Goal: Transaction & Acquisition: Book appointment/travel/reservation

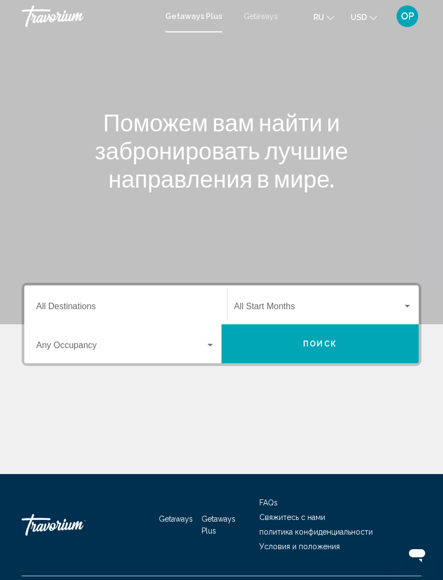
click at [61, 305] on input "Destination All Destinations" at bounding box center [125, 309] width 179 height 10
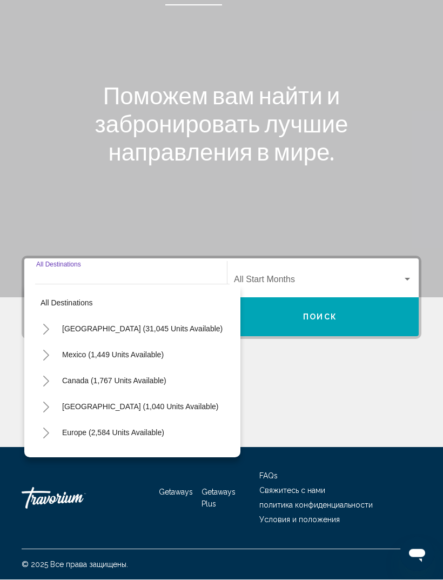
scroll to position [35, 0]
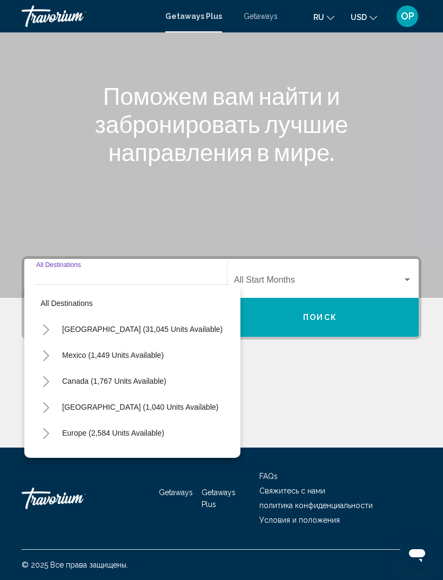
click at [47, 325] on icon "Toggle United States (31,045 units available)" at bounding box center [46, 330] width 8 height 11
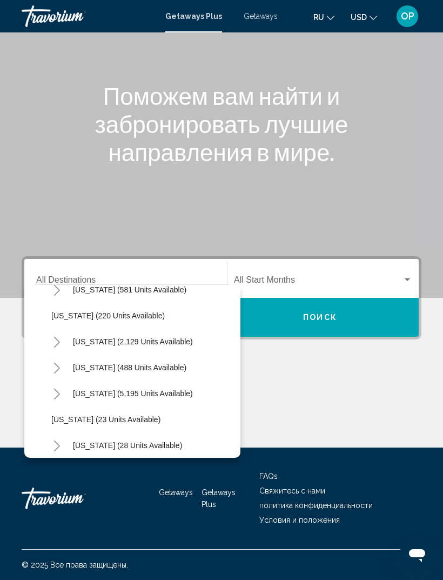
scroll to position [65, 0]
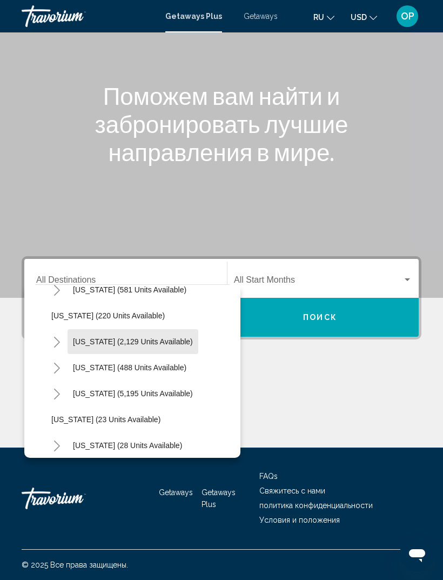
click at [150, 329] on button "[US_STATE] (2,129 units available)" at bounding box center [133, 341] width 131 height 25
type input "**********"
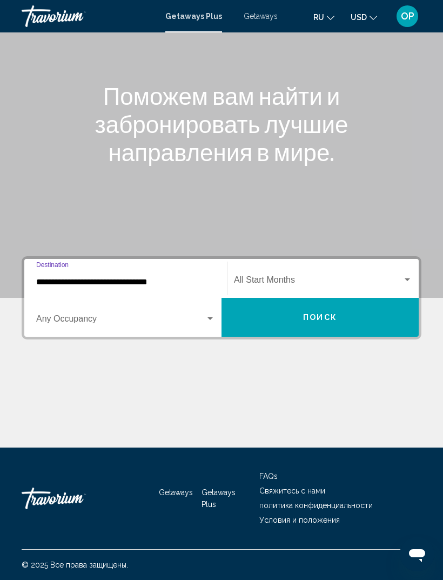
click at [203, 316] on span "Search widget" at bounding box center [120, 321] width 169 height 10
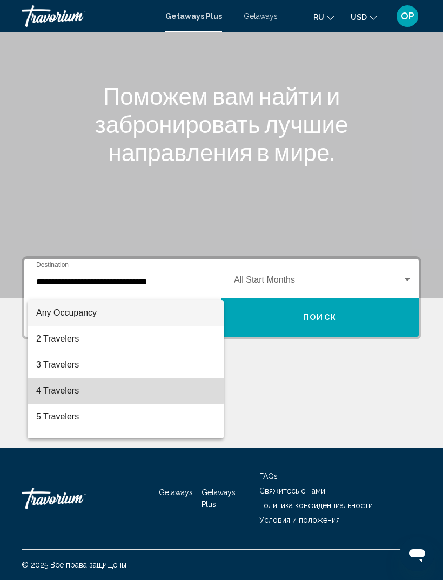
click at [60, 390] on span "4 Travelers" at bounding box center [125, 391] width 179 height 26
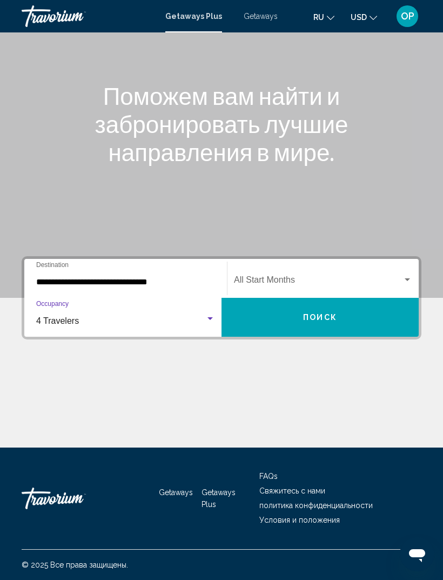
click at [408, 277] on div "Search widget" at bounding box center [323, 282] width 178 height 10
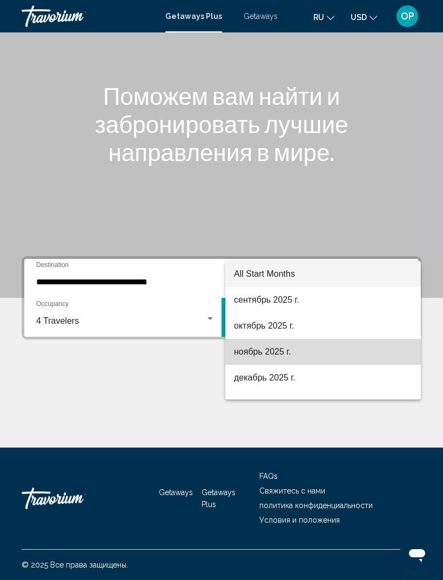
click at [251, 356] on span "ноябрь 2025 г." at bounding box center [323, 352] width 178 height 26
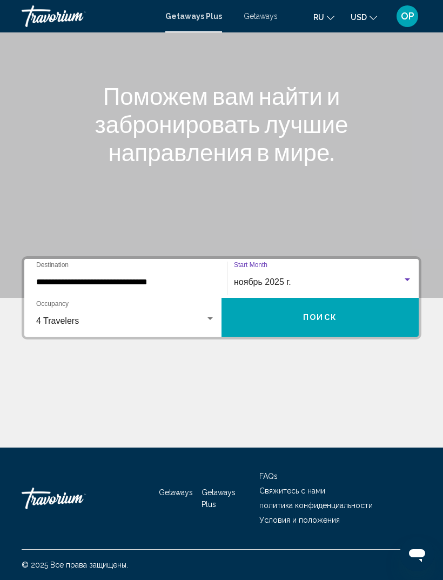
click at [310, 314] on span "Поиск" at bounding box center [320, 318] width 34 height 9
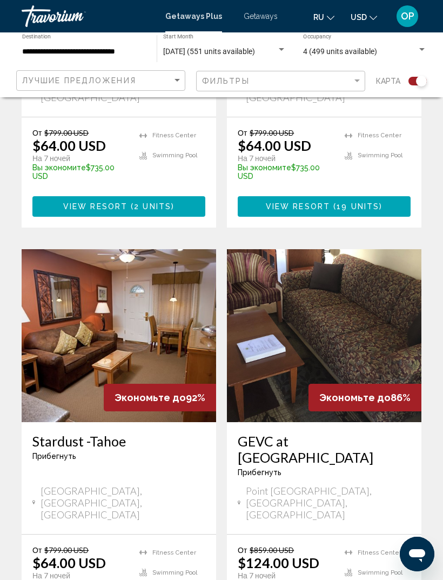
scroll to position [2222, 0]
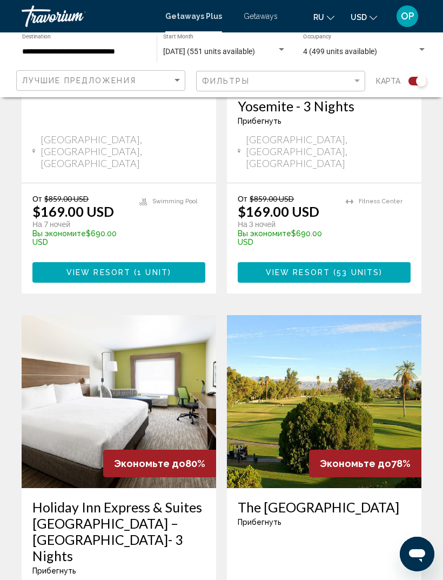
scroll to position [2189, 0]
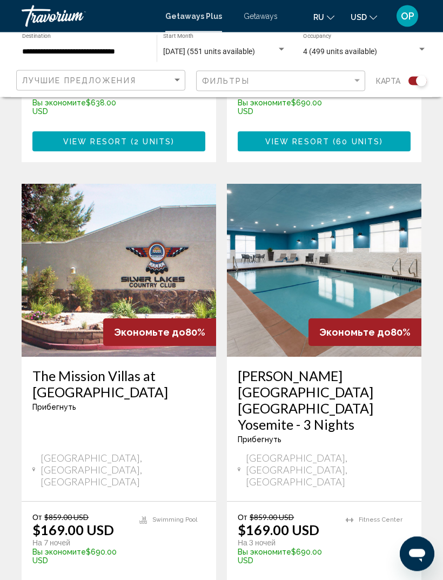
click at [261, 15] on span "Getaways" at bounding box center [261, 16] width 34 height 9
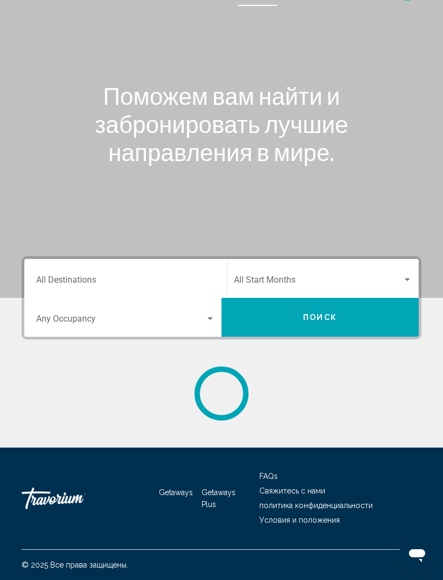
scroll to position [35, 0]
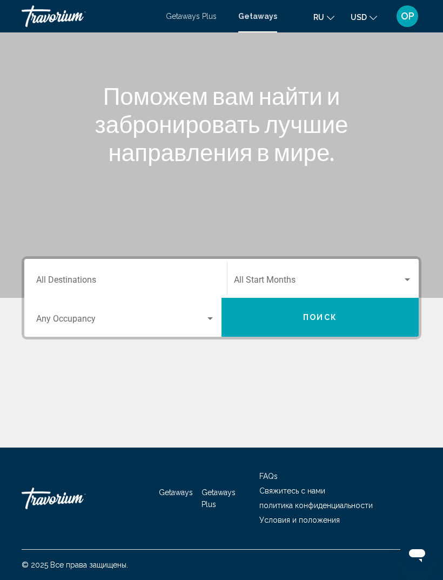
click at [49, 266] on div "Destination All Destinations" at bounding box center [125, 279] width 179 height 34
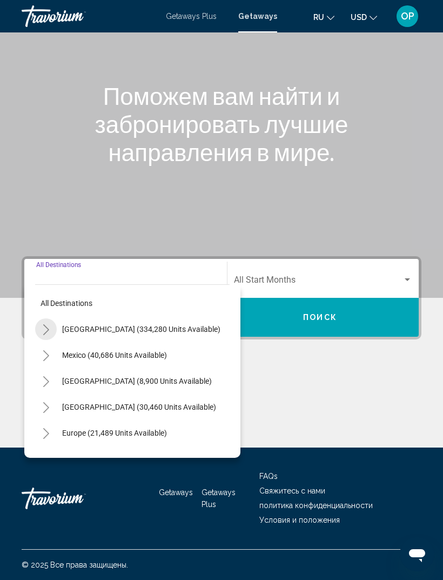
click at [48, 325] on icon "Toggle United States (334,280 units available)" at bounding box center [46, 330] width 8 height 11
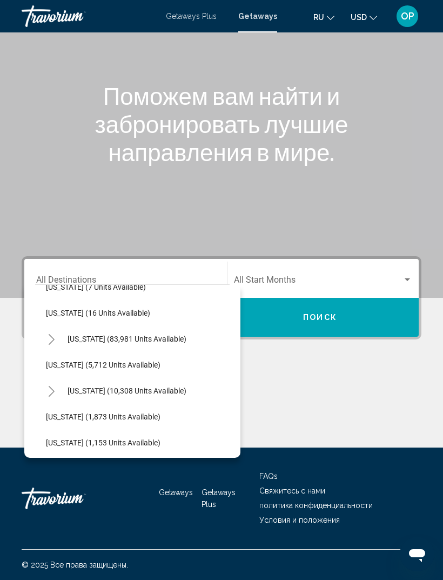
scroll to position [198, 5]
click at [66, 330] on button "[US_STATE] (83,981 units available)" at bounding box center [128, 339] width 130 height 25
type input "**********"
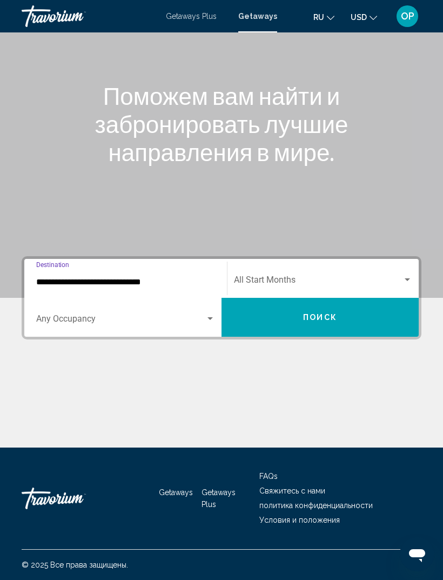
click at [207, 317] on div "Search widget" at bounding box center [125, 321] width 179 height 10
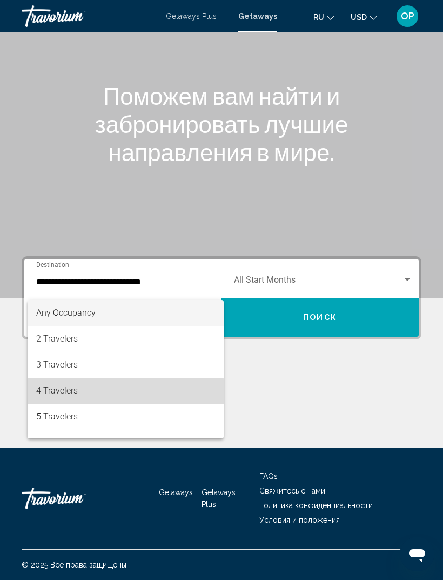
click at [64, 393] on span "4 Travelers" at bounding box center [125, 391] width 179 height 26
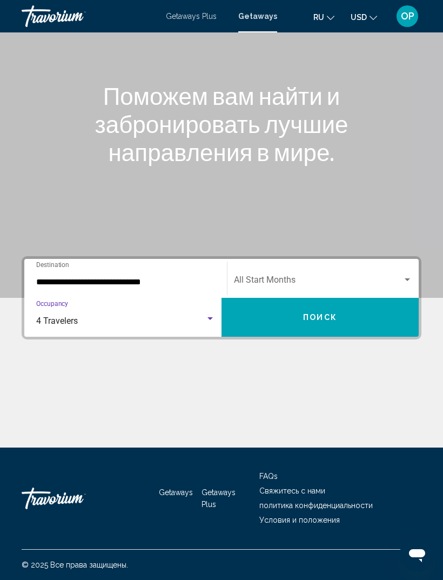
click at [405, 276] on div "Search widget" at bounding box center [408, 280] width 10 height 9
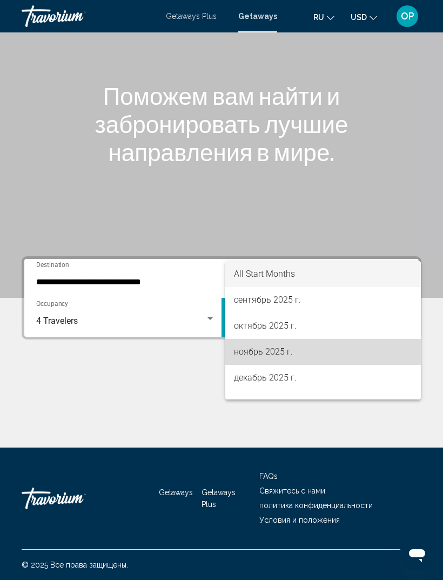
click at [251, 352] on span "ноябрь 2025 г." at bounding box center [323, 352] width 178 height 26
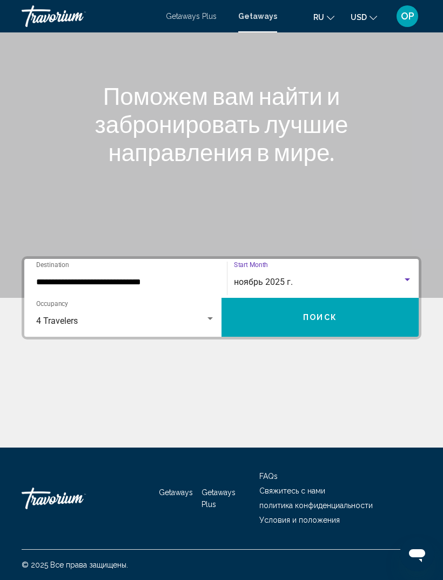
click at [323, 314] on span "Поиск" at bounding box center [320, 318] width 34 height 9
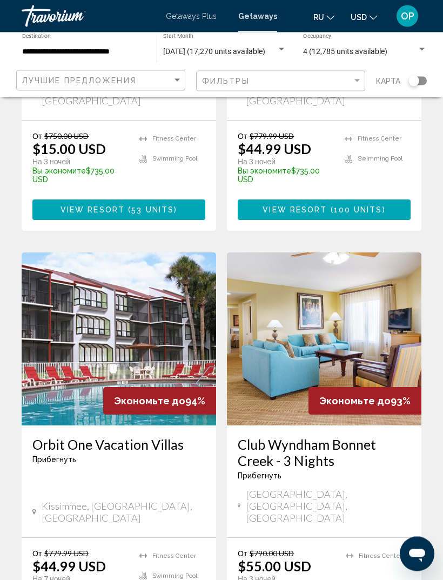
scroll to position [1993, 0]
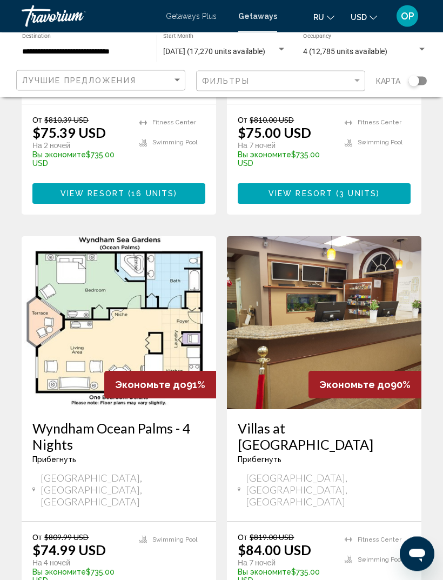
scroll to position [2068, 0]
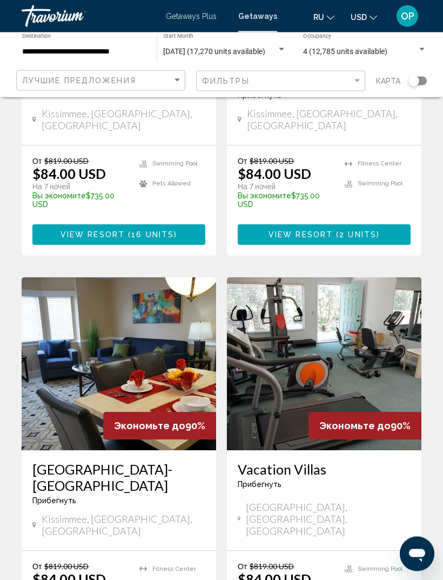
scroll to position [2100, 0]
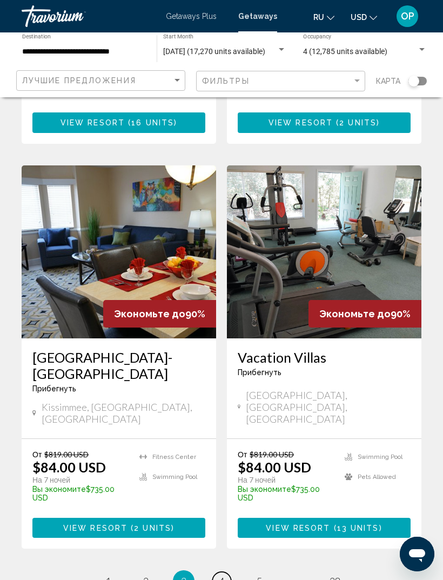
click at [224, 575] on span "4" at bounding box center [221, 581] width 5 height 12
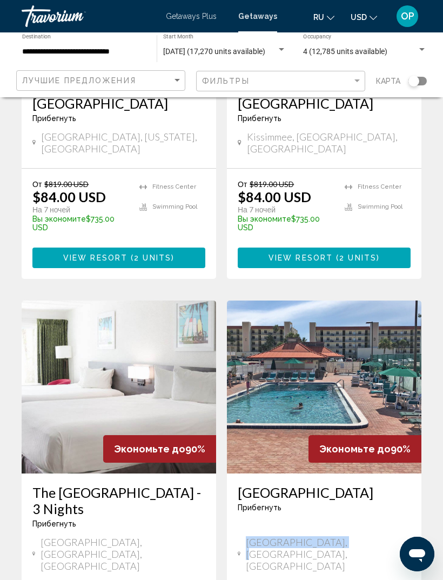
scroll to position [1967, 0]
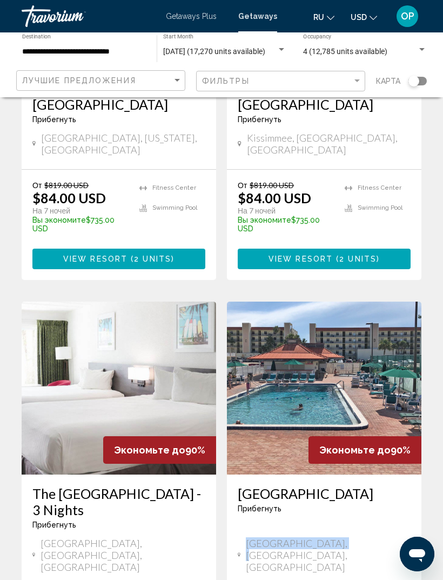
click at [316, 302] on img "Main content" at bounding box center [324, 388] width 195 height 173
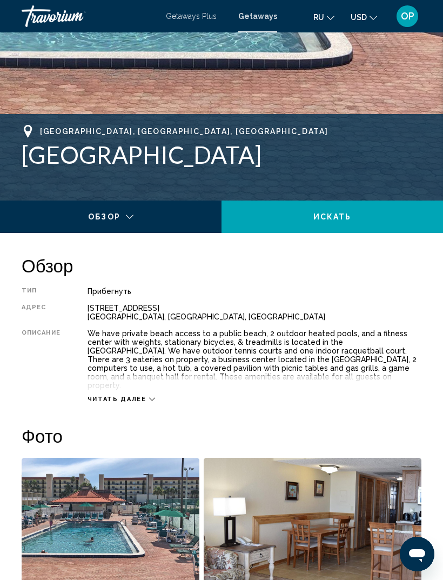
scroll to position [353, 0]
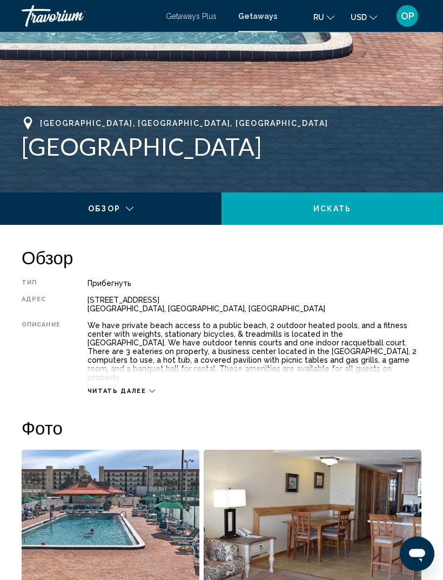
click at [149, 389] on icon "Main content" at bounding box center [152, 392] width 6 height 6
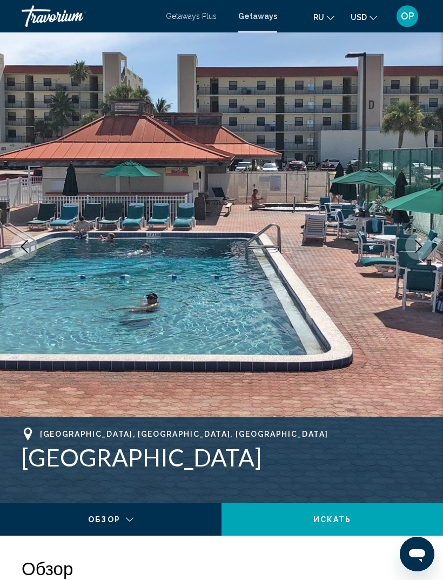
scroll to position [0, 0]
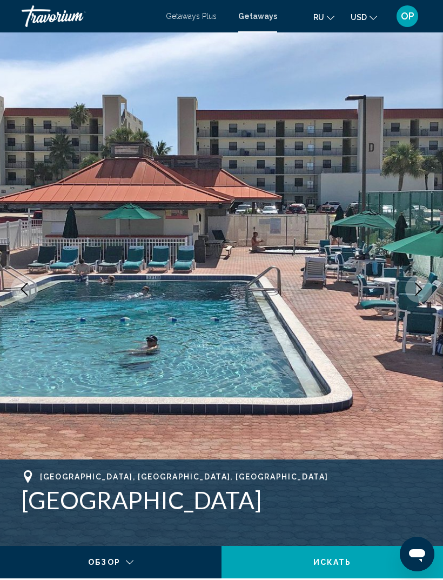
click at [193, 21] on span "Getaways Plus" at bounding box center [191, 16] width 51 height 9
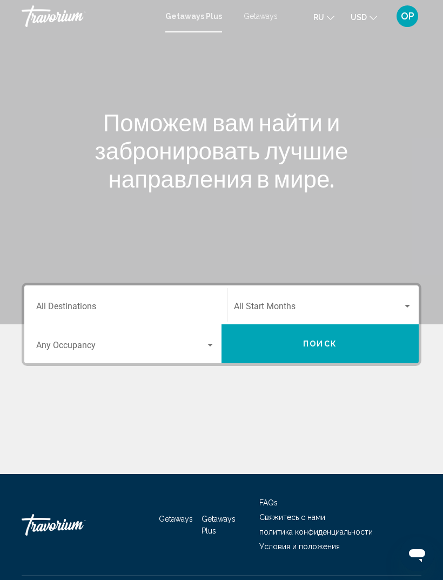
click at [52, 306] on input "Destination All Destinations" at bounding box center [125, 309] width 179 height 10
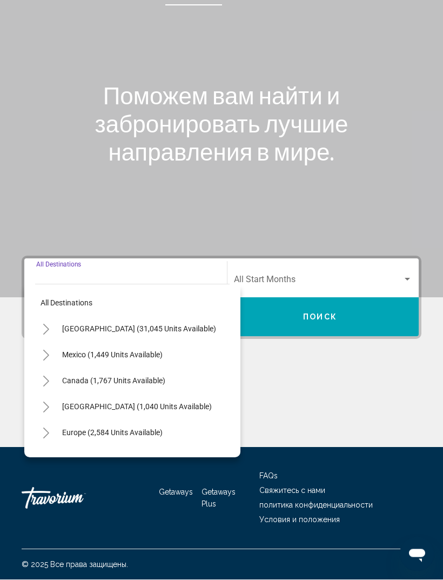
scroll to position [35, 0]
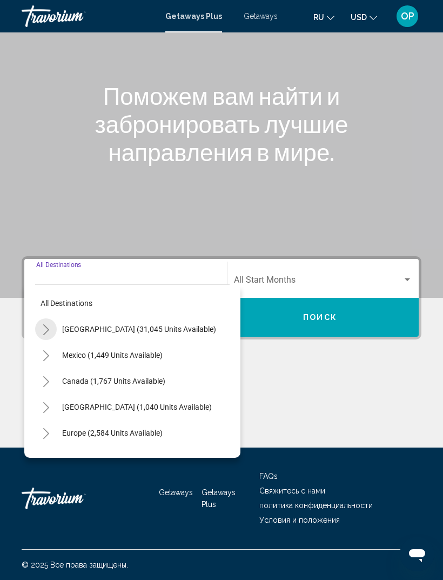
click at [54, 319] on button "Toggle United States (31,045 units available)" at bounding box center [46, 330] width 22 height 22
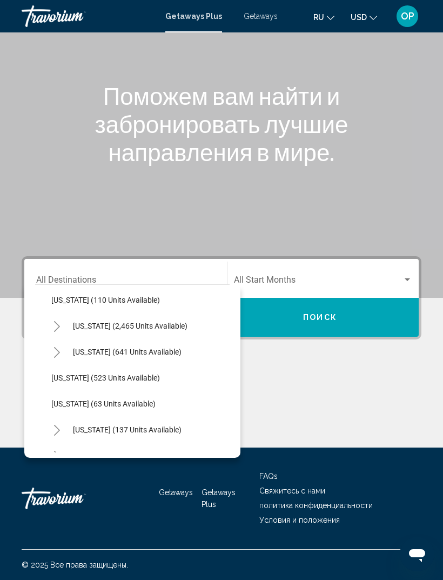
scroll to position [525, 0]
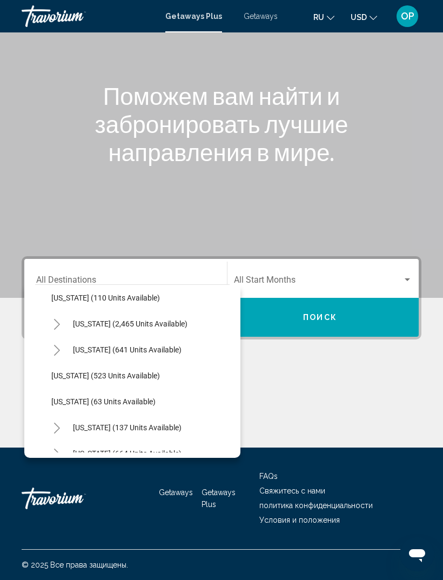
click at [80, 320] on span "[US_STATE] (2,465 units available)" at bounding box center [130, 324] width 115 height 9
type input "**********"
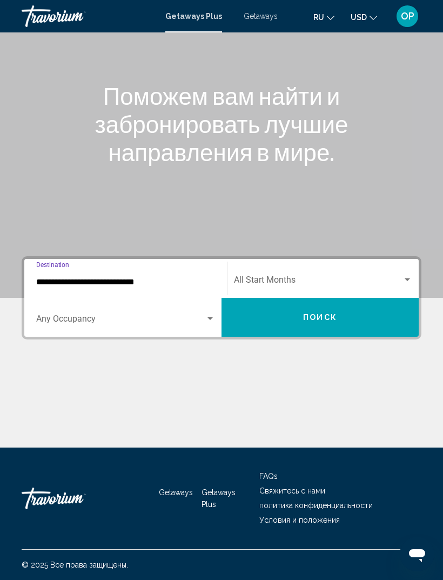
click at [206, 316] on div "Search widget" at bounding box center [125, 321] width 179 height 10
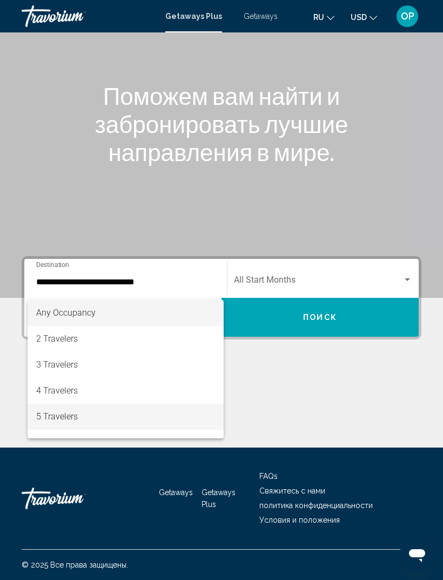
click at [46, 419] on span "5 Travelers" at bounding box center [125, 417] width 179 height 26
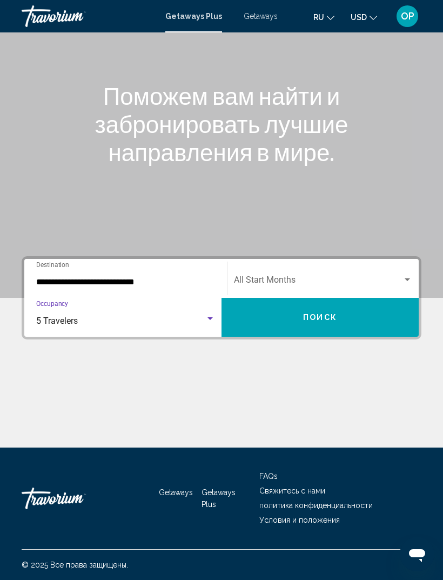
click at [405, 279] on div "Search widget" at bounding box center [407, 280] width 5 height 3
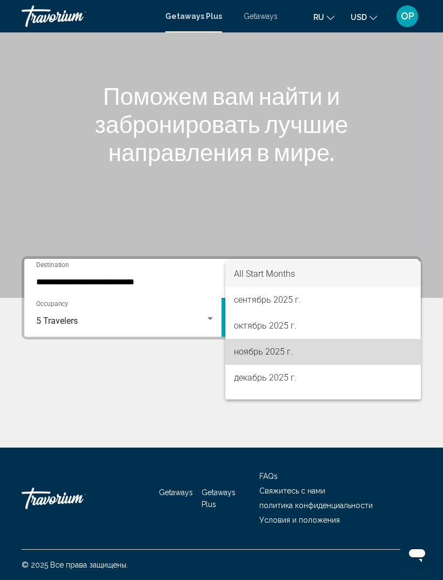
click at [246, 358] on span "ноябрь 2025 г." at bounding box center [323, 352] width 178 height 26
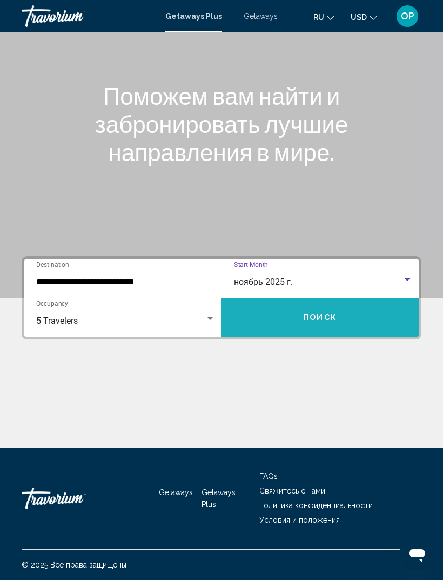
click at [313, 314] on span "Поиск" at bounding box center [320, 318] width 34 height 9
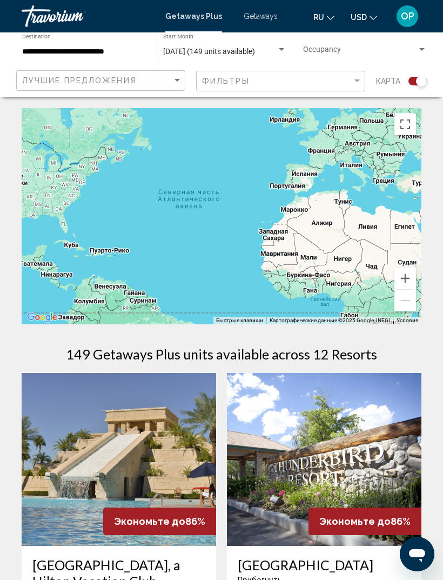
click at [248, 19] on span "Getaways" at bounding box center [261, 16] width 34 height 9
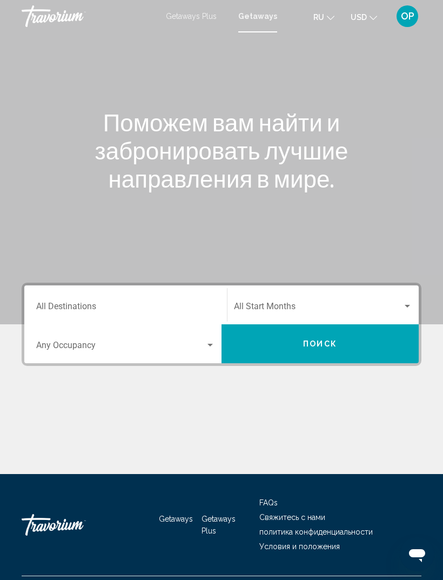
click at [57, 308] on input "Destination All Destinations" at bounding box center [125, 309] width 179 height 10
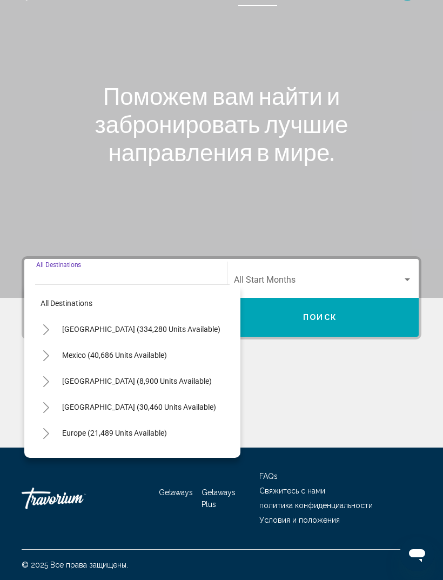
scroll to position [35, 0]
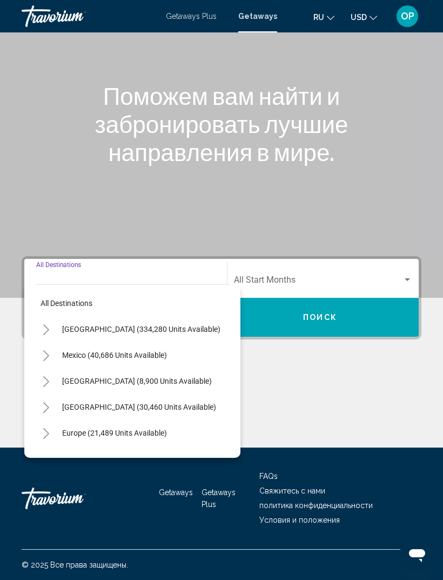
click at [56, 319] on button "Toggle United States (334,280 units available)" at bounding box center [46, 330] width 22 height 22
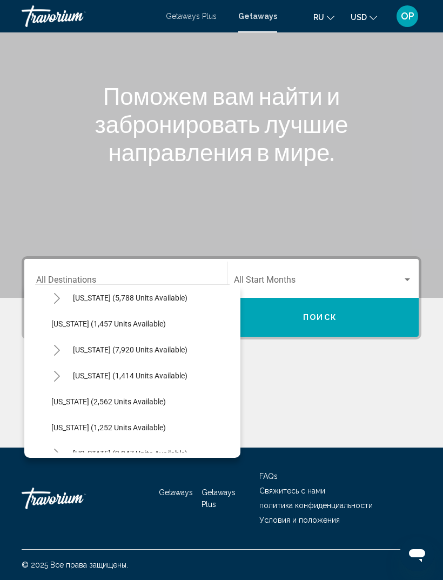
scroll to position [635, 0]
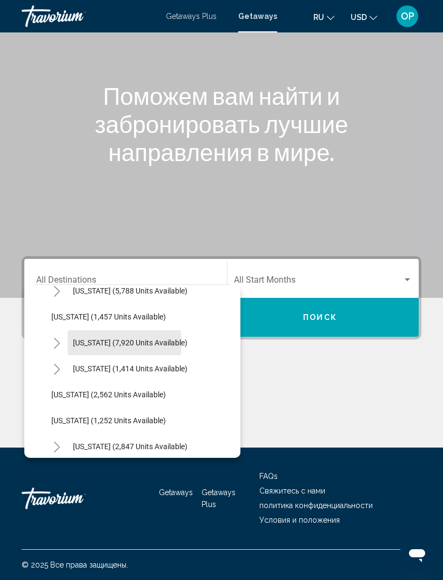
click at [80, 339] on span "[US_STATE] (7,920 units available)" at bounding box center [130, 343] width 115 height 9
type input "**********"
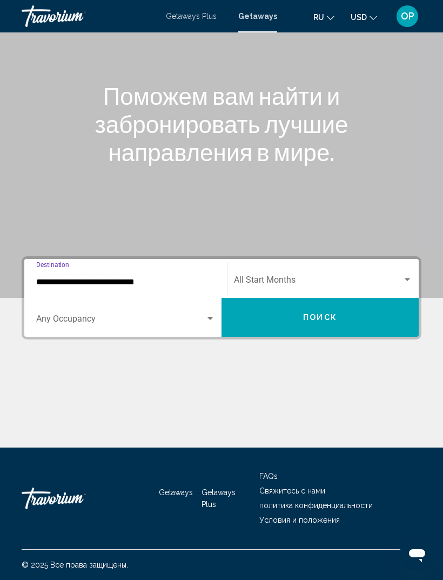
click at [171, 316] on span "Search widget" at bounding box center [120, 321] width 169 height 10
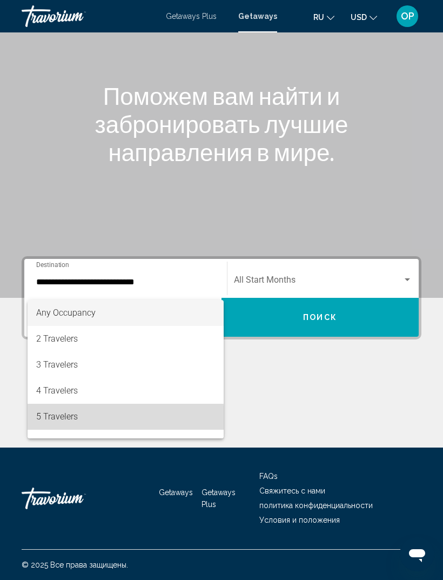
click at [50, 420] on span "5 Travelers" at bounding box center [125, 417] width 179 height 26
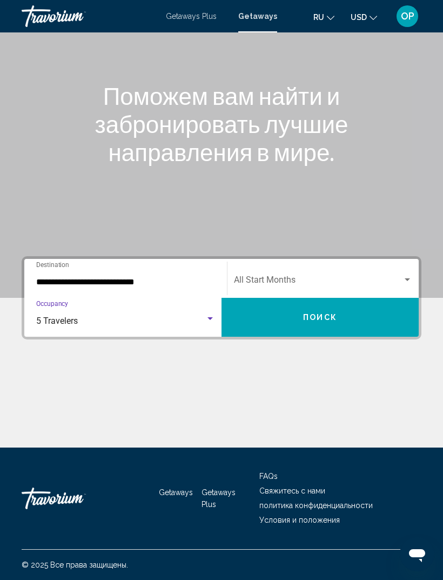
click at [403, 276] on div "Search widget" at bounding box center [408, 280] width 10 height 9
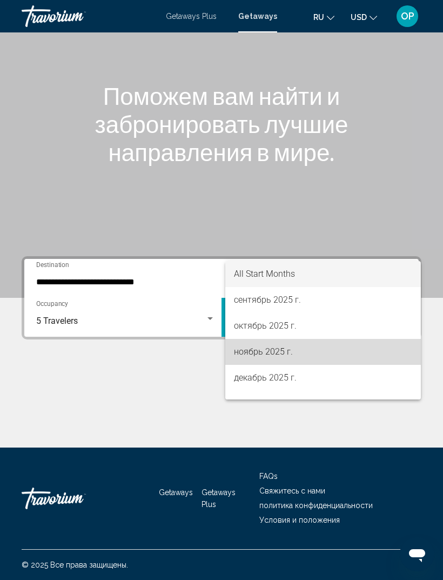
click at [253, 358] on span "ноябрь 2025 г." at bounding box center [323, 352] width 178 height 26
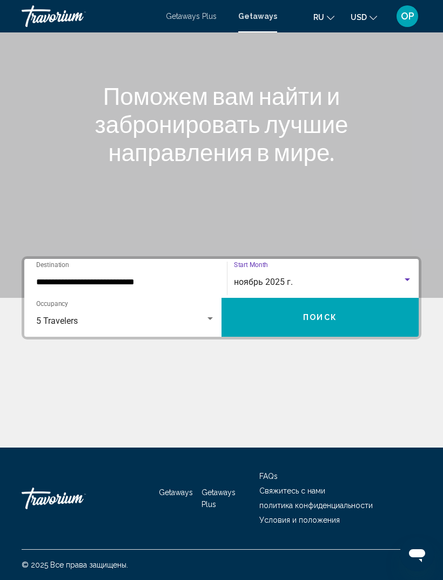
click at [343, 314] on button "Поиск" at bounding box center [320, 317] width 197 height 39
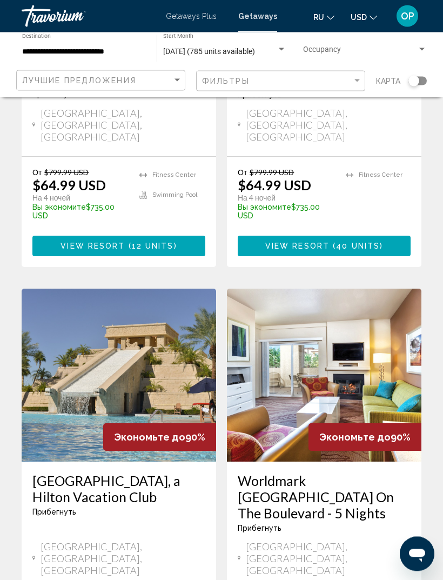
scroll to position [2012, 0]
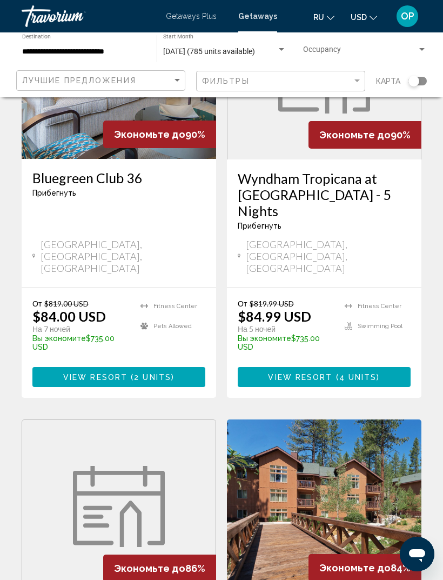
scroll to position [995, 0]
click at [190, 20] on span "Getaways Plus" at bounding box center [191, 16] width 51 height 9
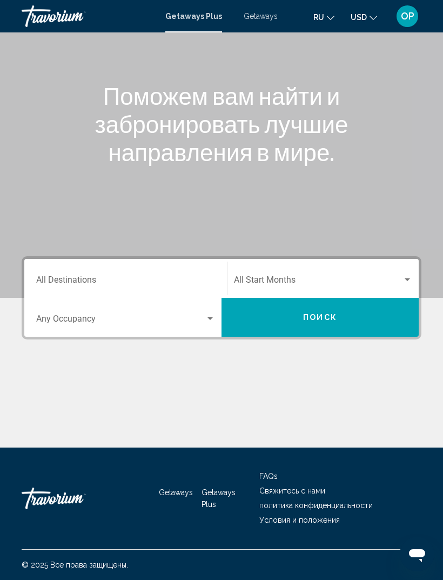
click at [59, 277] on input "Destination All Destinations" at bounding box center [125, 282] width 179 height 10
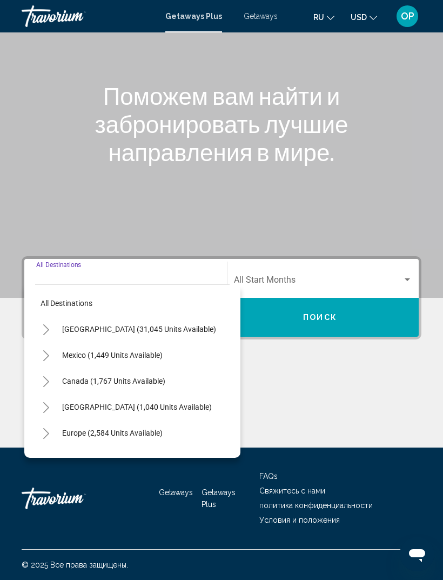
click at [55, 319] on button "Toggle United States (31,045 units available)" at bounding box center [46, 330] width 22 height 22
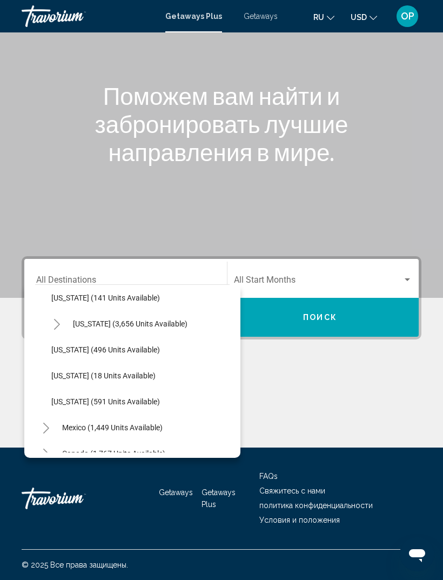
scroll to position [888, 0]
click at [76, 346] on span "[US_STATE] (496 units available)" at bounding box center [105, 350] width 109 height 9
type input "**********"
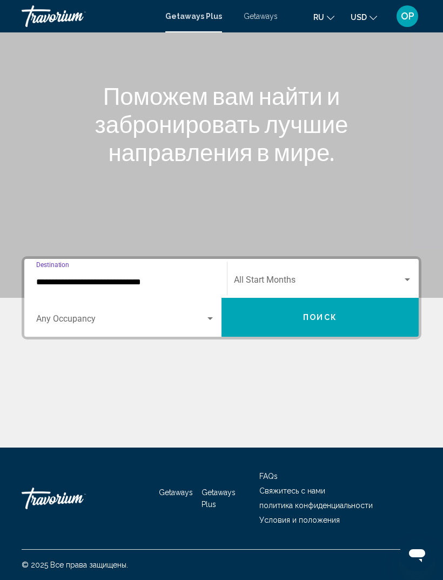
click at [55, 316] on span "Search widget" at bounding box center [120, 321] width 169 height 10
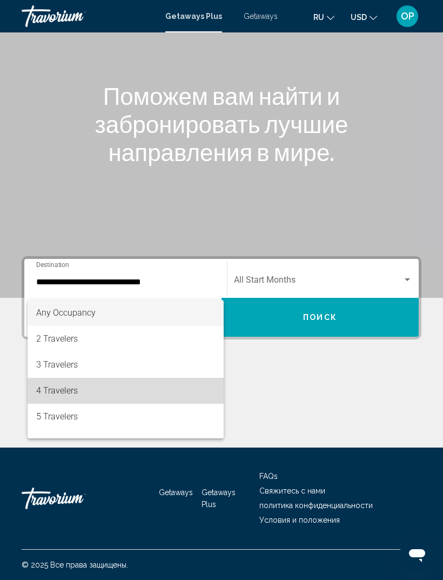
click at [56, 390] on span "4 Travelers" at bounding box center [125, 391] width 179 height 26
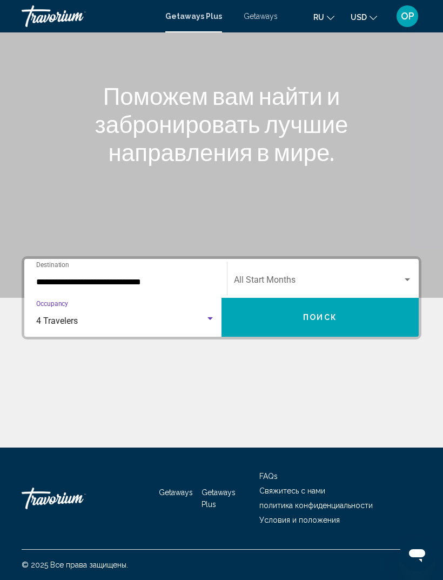
click at [414, 266] on div "Start Month All Start Months" at bounding box center [323, 279] width 191 height 34
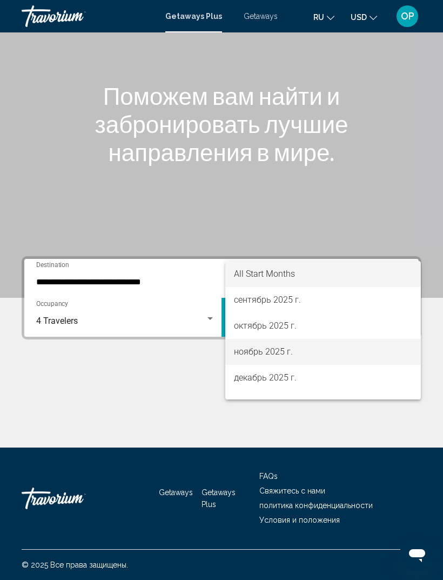
click at [266, 353] on span "ноябрь 2025 г." at bounding box center [323, 352] width 178 height 26
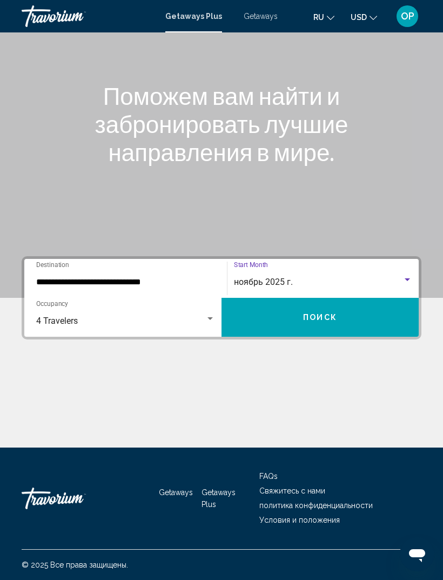
click at [326, 314] on span "Поиск" at bounding box center [320, 318] width 34 height 9
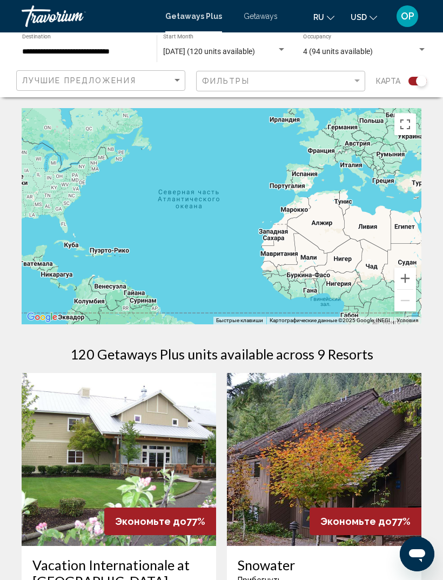
click at [256, 15] on span "Getaways" at bounding box center [261, 16] width 34 height 9
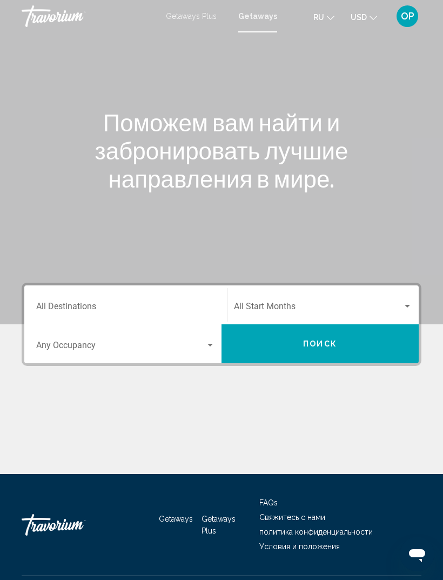
click at [266, 18] on span "Getaways" at bounding box center [258, 16] width 39 height 9
click at [57, 304] on input "Destination All Destinations" at bounding box center [125, 309] width 179 height 10
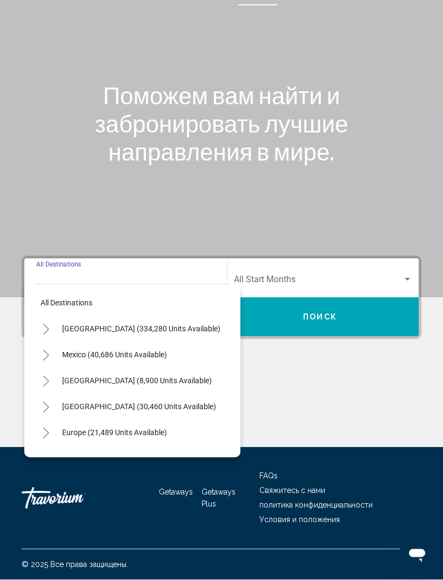
scroll to position [35, 0]
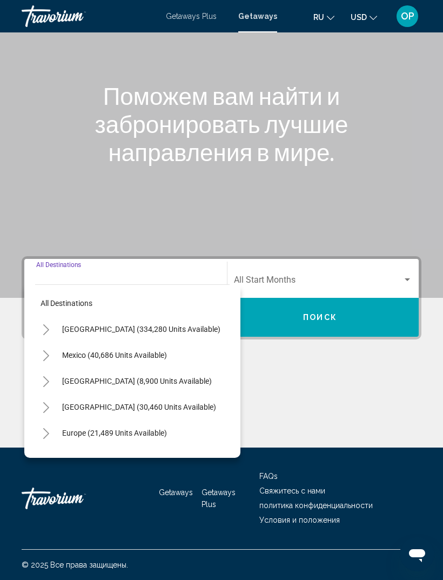
click at [51, 319] on button "Toggle United States (334,280 units available)" at bounding box center [46, 330] width 22 height 22
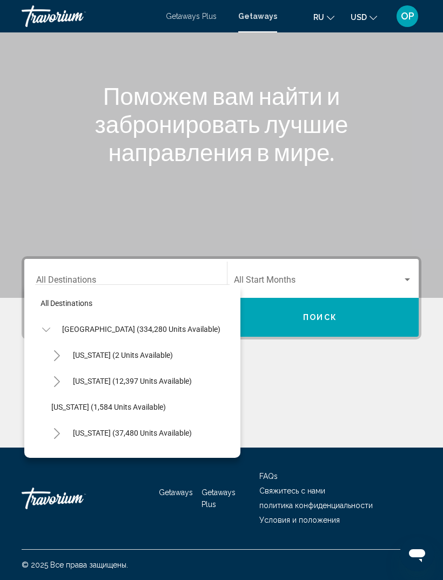
click at [54, 319] on button "Toggle United States (334,280 units available)" at bounding box center [46, 330] width 22 height 22
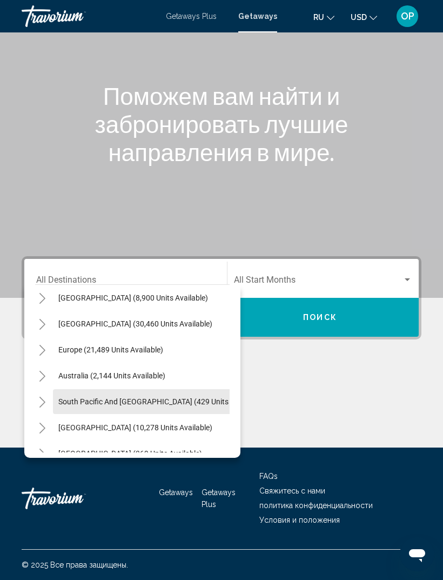
scroll to position [80, 4]
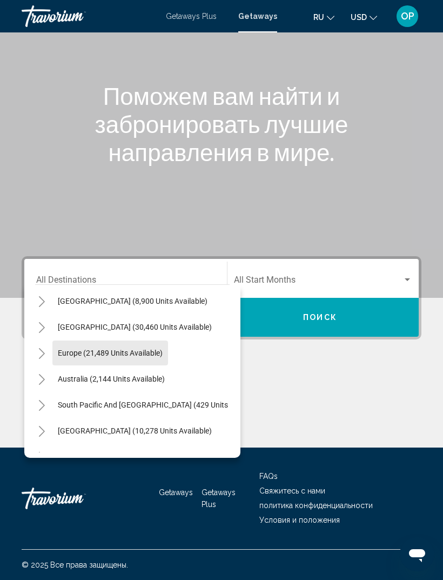
click at [74, 349] on span "Europe (21,489 units available)" at bounding box center [110, 353] width 105 height 9
type input "**********"
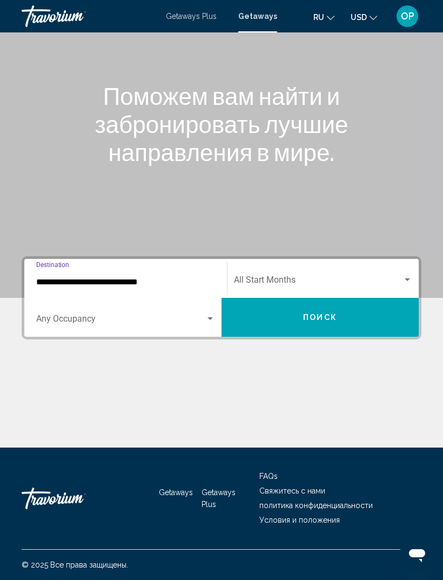
click at [207, 316] on div "Search widget" at bounding box center [125, 321] width 179 height 10
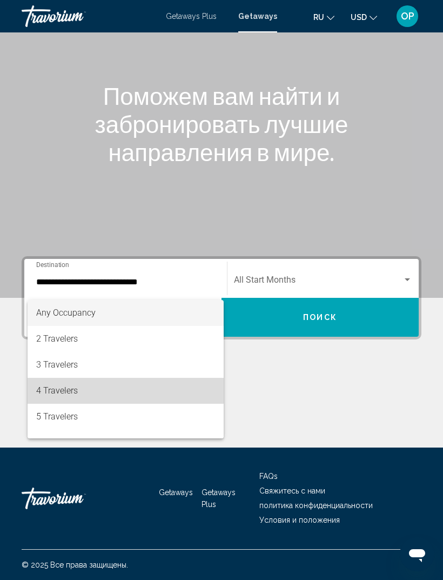
click at [55, 390] on span "4 Travelers" at bounding box center [125, 391] width 179 height 26
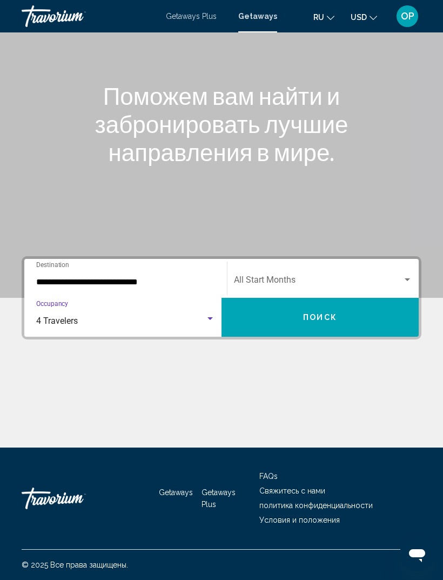
click at [405, 263] on div "Start Month All Start Months" at bounding box center [323, 279] width 178 height 34
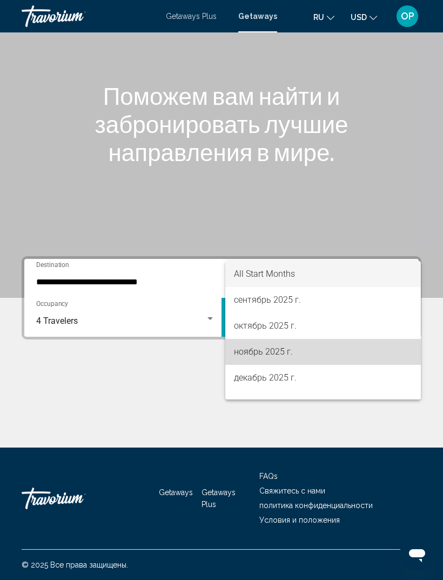
click at [244, 361] on span "ноябрь 2025 г." at bounding box center [323, 352] width 178 height 26
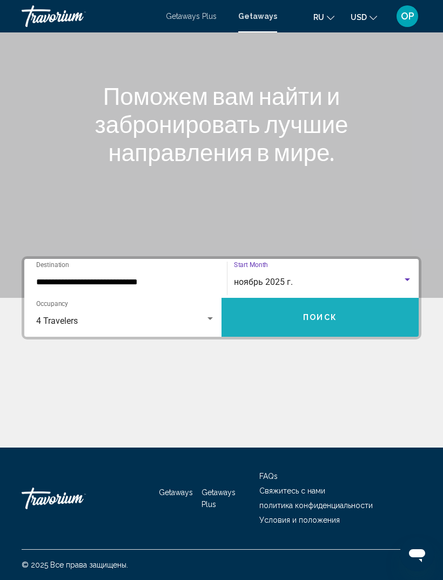
click at [312, 314] on span "Поиск" at bounding box center [320, 318] width 34 height 9
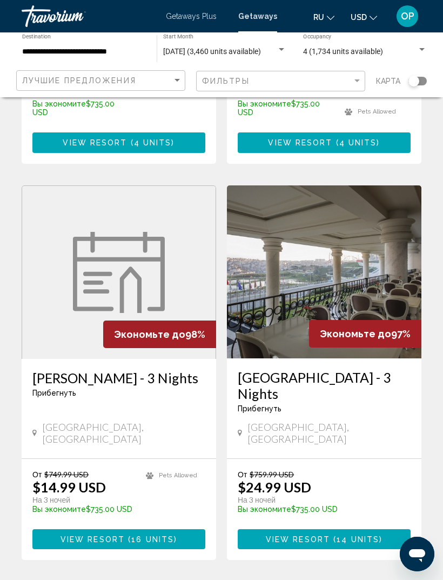
scroll to position [2042, 0]
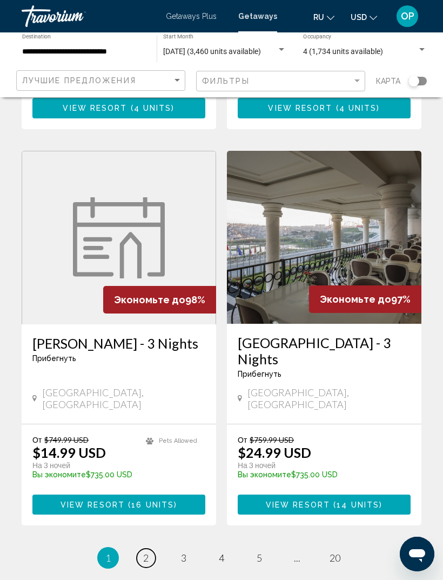
click at [142, 549] on link "page 2" at bounding box center [146, 558] width 19 height 19
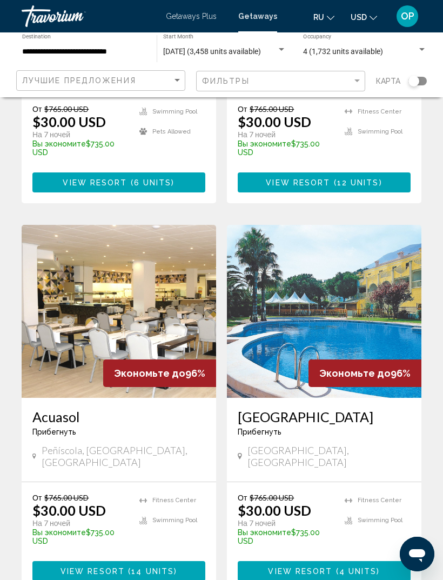
scroll to position [1151, 0]
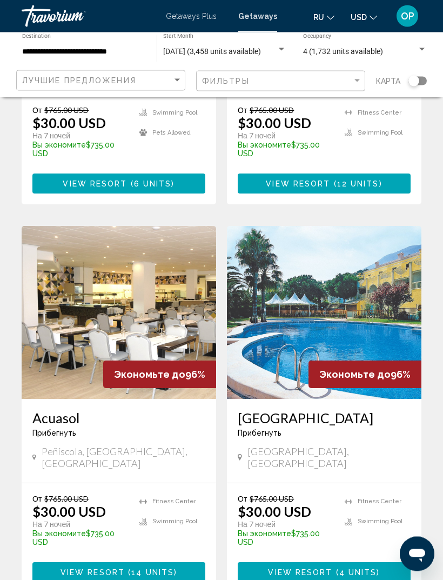
click at [412, 21] on span "OP" at bounding box center [408, 16] width 14 height 11
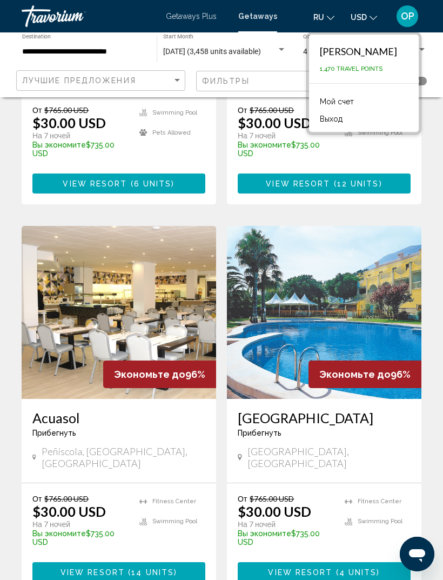
click at [412, 21] on span "OP" at bounding box center [408, 16] width 14 height 11
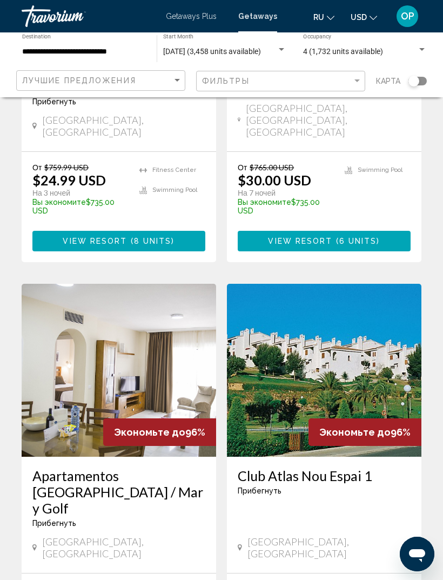
scroll to position [672, 0]
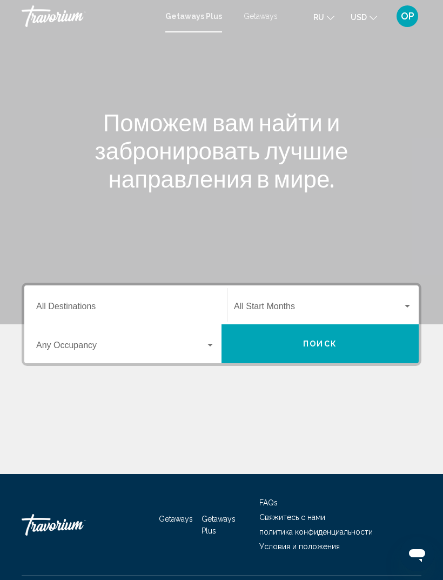
click at [53, 306] on input "Destination All Destinations" at bounding box center [125, 309] width 179 height 10
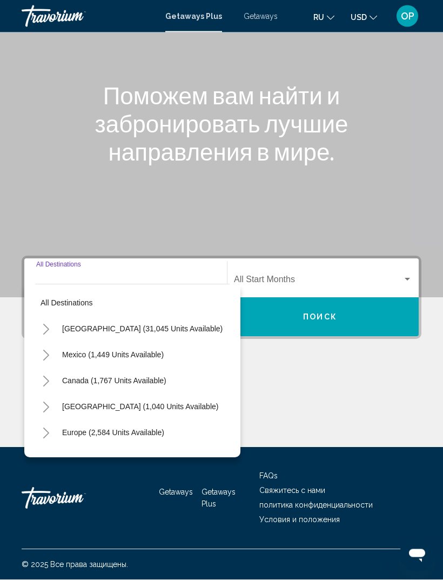
scroll to position [35, 0]
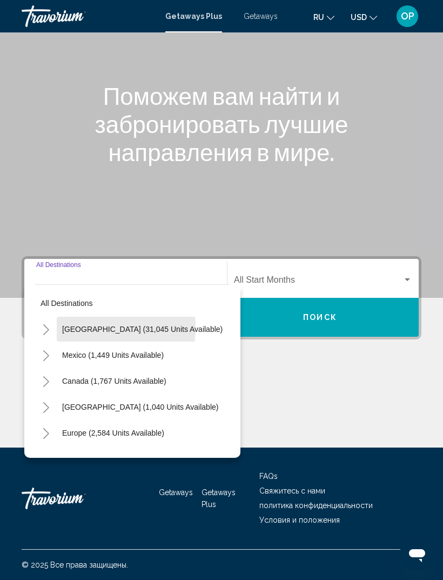
click at [68, 325] on span "[GEOGRAPHIC_DATA] (31,045 units available)" at bounding box center [142, 329] width 161 height 9
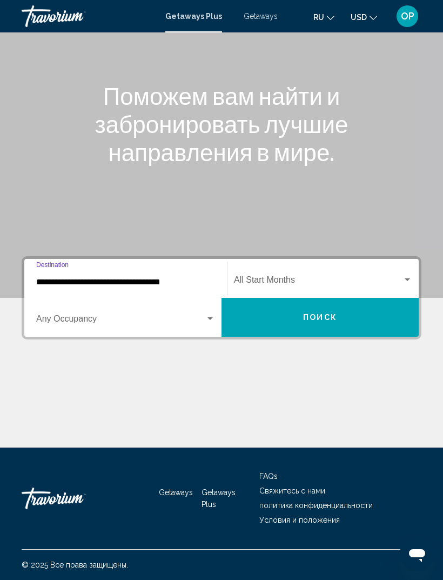
click at [48, 277] on input "**********" at bounding box center [125, 282] width 179 height 10
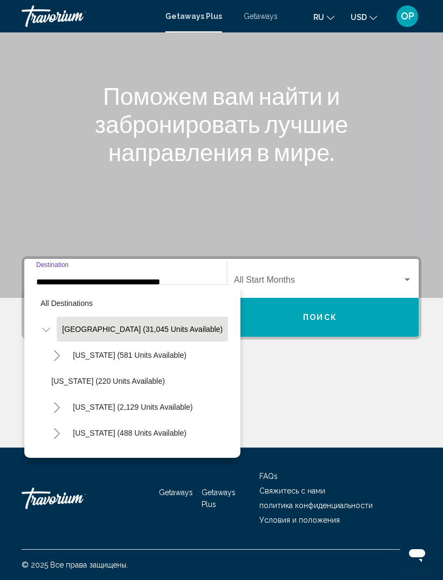
click at [88, 403] on span "[US_STATE] (2,129 units available)" at bounding box center [133, 407] width 120 height 9
type input "**********"
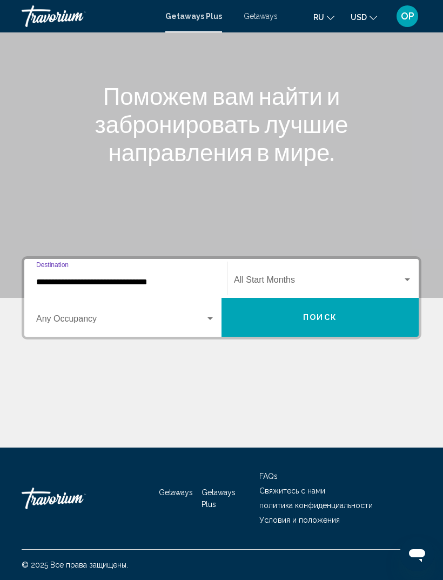
click at [43, 304] on div "Occupancy Any Occupancy" at bounding box center [125, 318] width 179 height 34
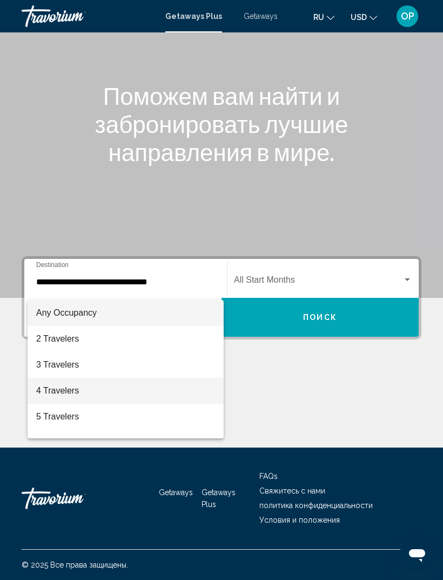
click at [58, 391] on span "4 Travelers" at bounding box center [125, 391] width 179 height 26
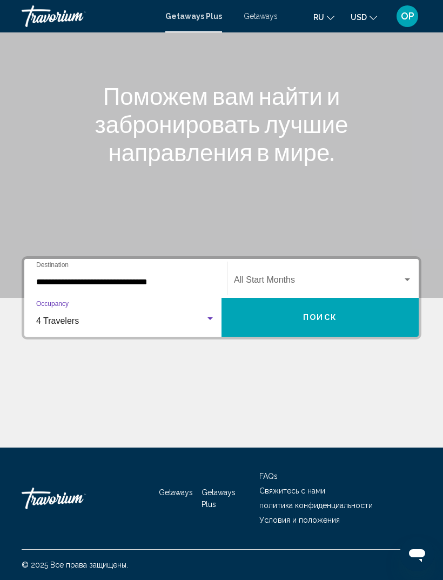
click at [405, 276] on div "Search widget" at bounding box center [408, 280] width 10 height 9
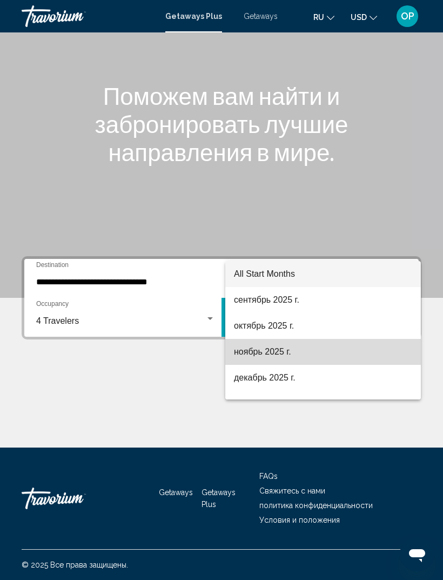
click at [260, 352] on span "ноябрь 2025 г." at bounding box center [323, 352] width 178 height 26
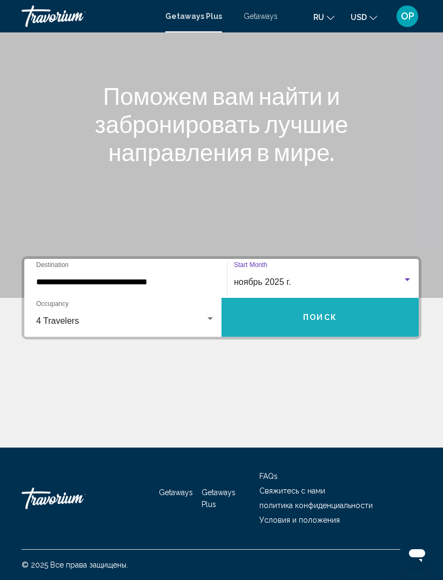
click at [307, 314] on span "Поиск" at bounding box center [320, 318] width 34 height 9
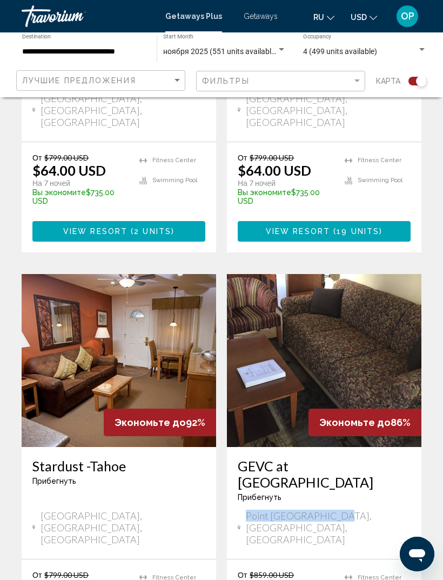
scroll to position [2262, 0]
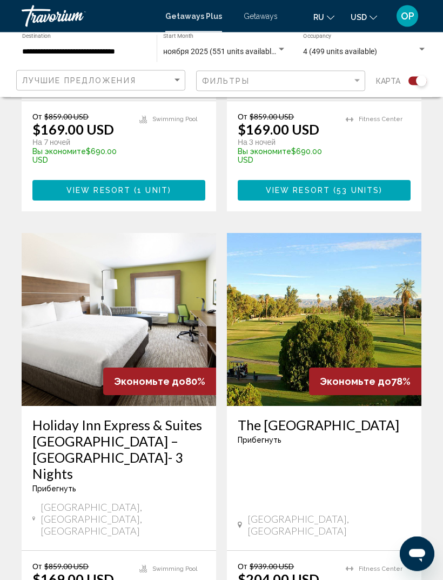
scroll to position [2311, 0]
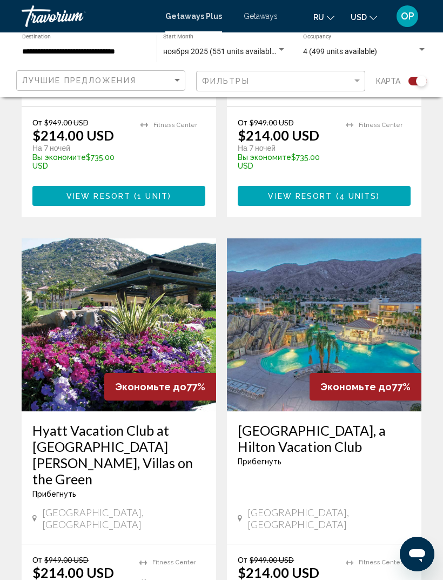
scroll to position [1378, 0]
click at [255, 12] on span "Getaways" at bounding box center [261, 16] width 34 height 9
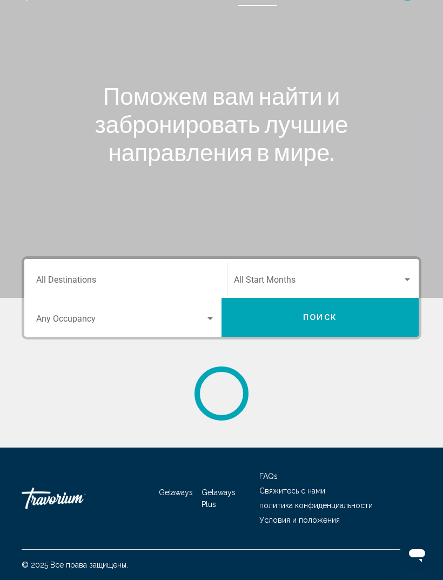
scroll to position [35, 0]
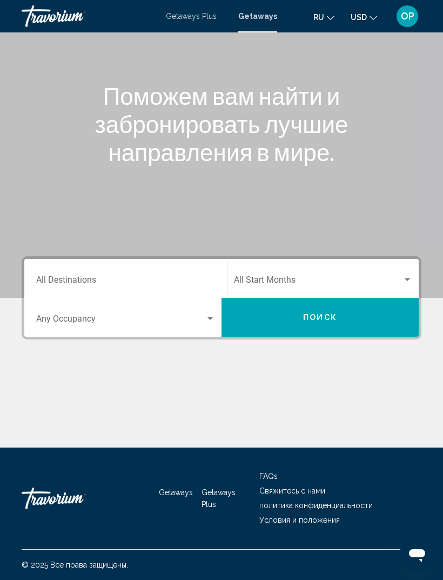
click at [51, 277] on input "Destination All Destinations" at bounding box center [125, 282] width 179 height 10
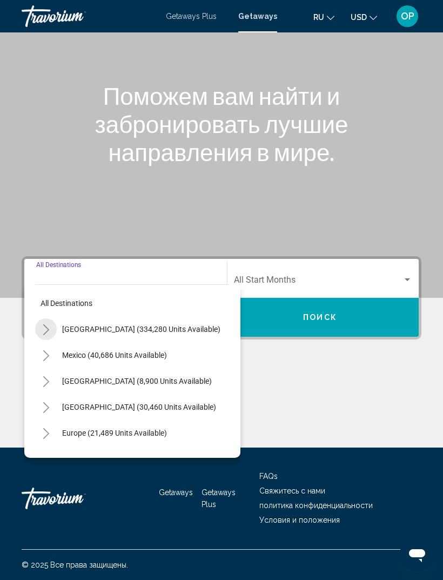
click at [49, 325] on icon "Toggle United States (334,280 units available)" at bounding box center [46, 330] width 8 height 11
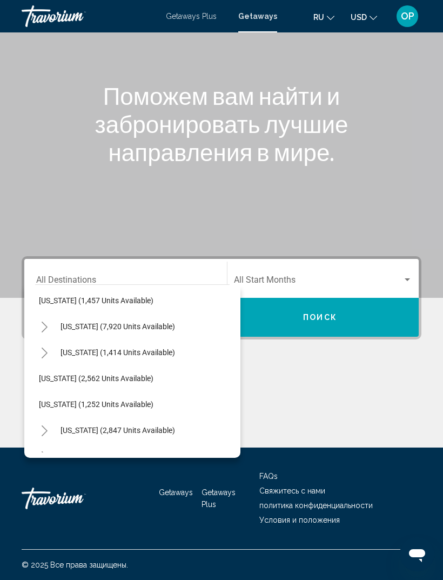
scroll to position [652, 12]
click at [69, 322] on span "[US_STATE] (7,920 units available)" at bounding box center [118, 326] width 115 height 9
type input "**********"
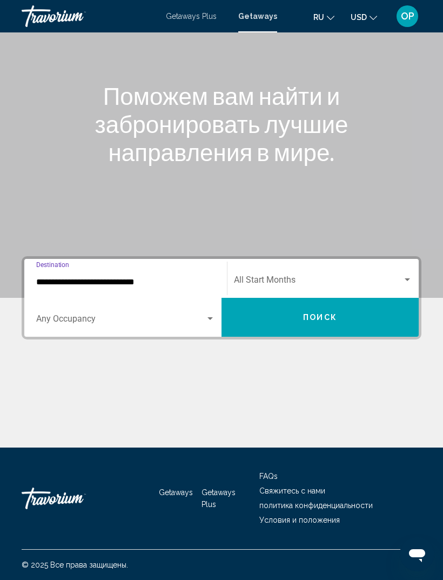
click at [55, 316] on span "Search widget" at bounding box center [120, 321] width 169 height 10
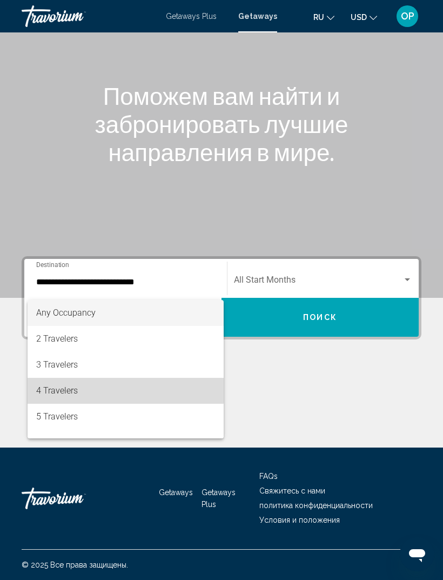
click at [48, 389] on span "4 Travelers" at bounding box center [125, 391] width 179 height 26
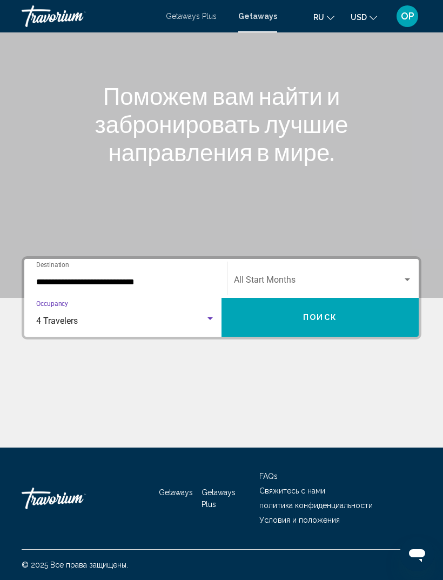
click at [403, 264] on div "Start Month All Start Months" at bounding box center [323, 279] width 178 height 34
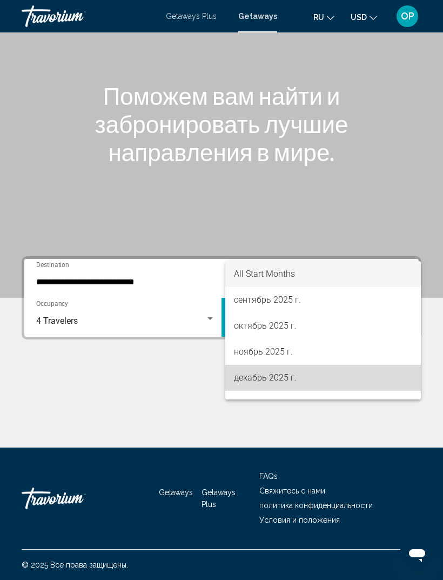
click at [248, 385] on span "декабрь 2025 г." at bounding box center [323, 378] width 178 height 26
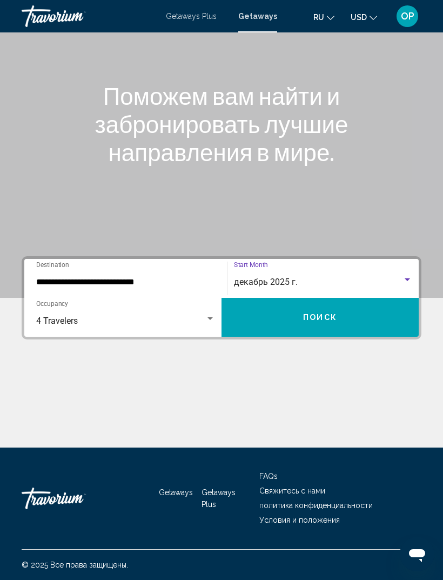
click at [316, 318] on button "Поиск" at bounding box center [320, 317] width 197 height 39
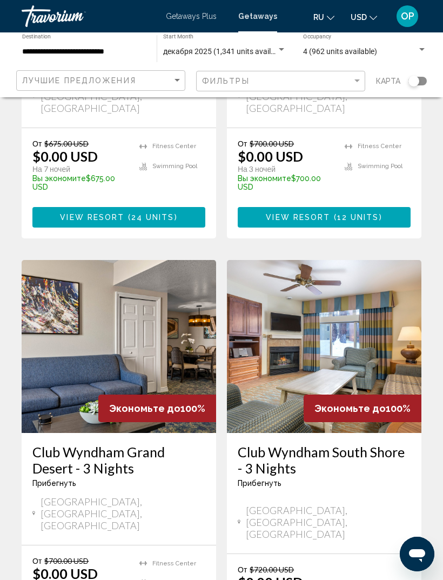
scroll to position [2068, 0]
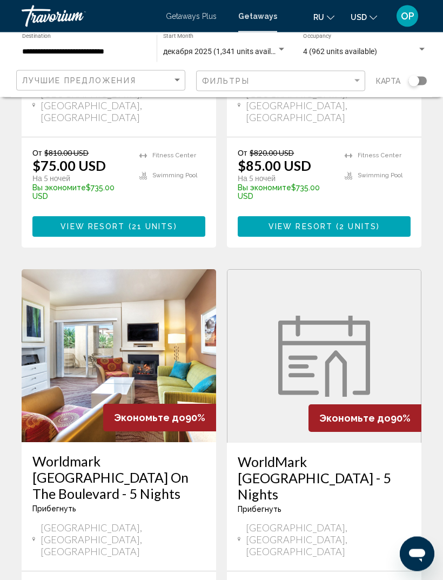
scroll to position [2060, 0]
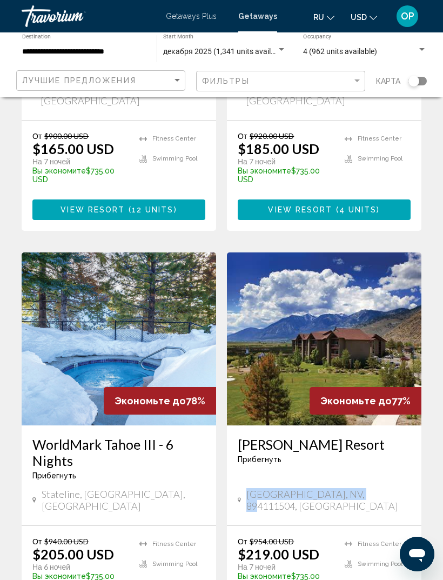
scroll to position [2068, 0]
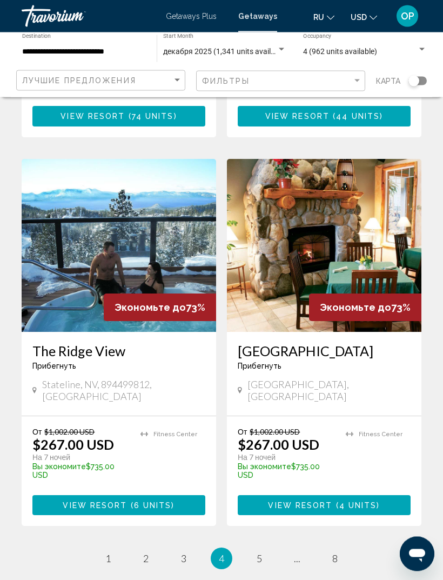
scroll to position [2010, 0]
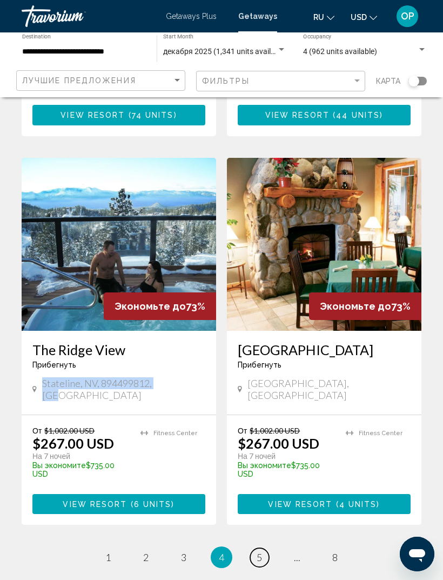
click at [264, 548] on link "page 5" at bounding box center [259, 557] width 19 height 19
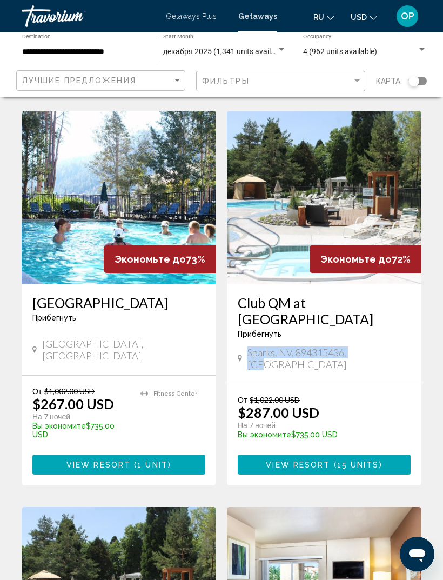
scroll to position [802, 0]
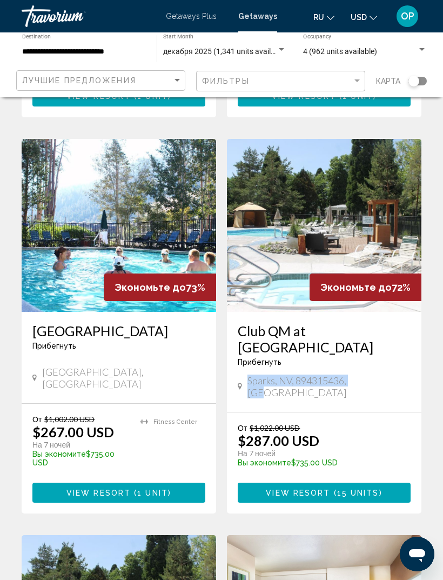
click at [194, 14] on span "Getaways Plus" at bounding box center [191, 16] width 51 height 9
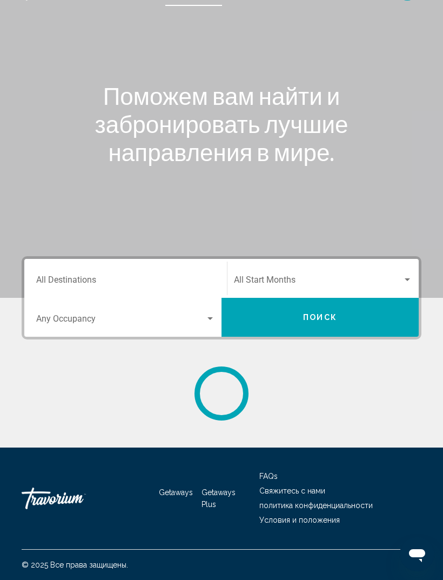
scroll to position [35, 0]
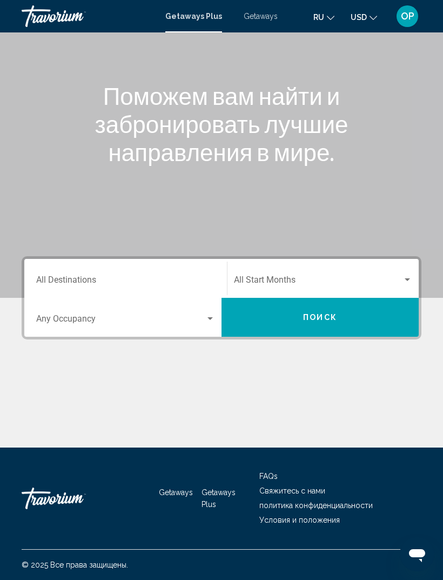
click at [55, 277] on input "Destination All Destinations" at bounding box center [125, 282] width 179 height 10
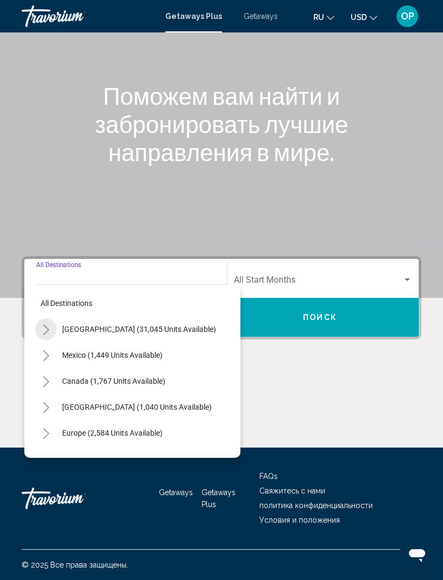
click at [51, 319] on button "Toggle United States (31,045 units available)" at bounding box center [46, 330] width 22 height 22
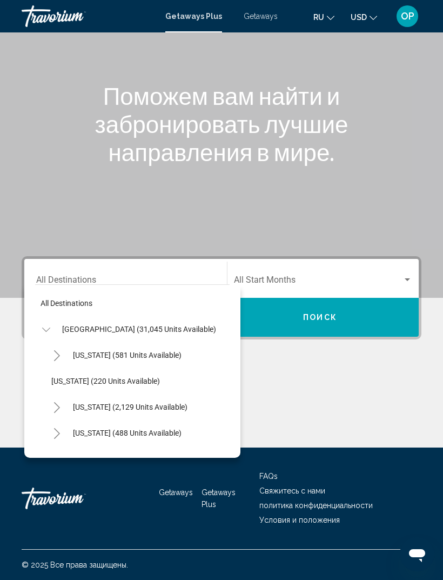
click at [85, 325] on span "[GEOGRAPHIC_DATA] (31,045 units available)" at bounding box center [139, 329] width 154 height 9
type input "**********"
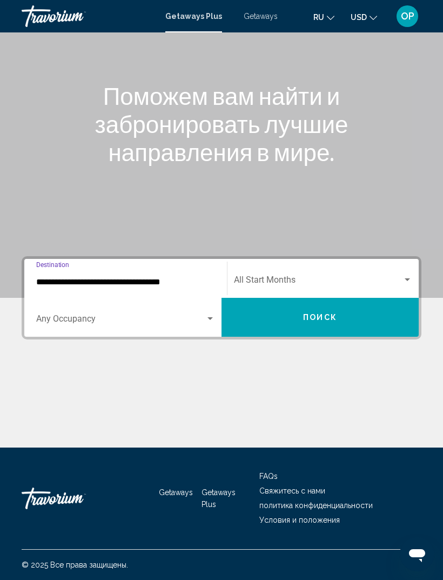
click at [58, 316] on span "Search widget" at bounding box center [120, 321] width 169 height 10
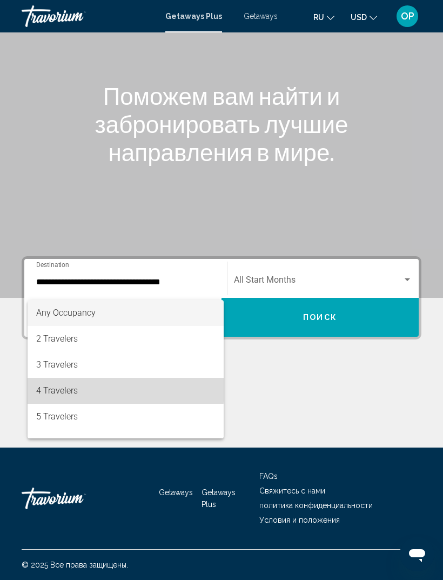
click at [59, 389] on span "4 Travelers" at bounding box center [125, 391] width 179 height 26
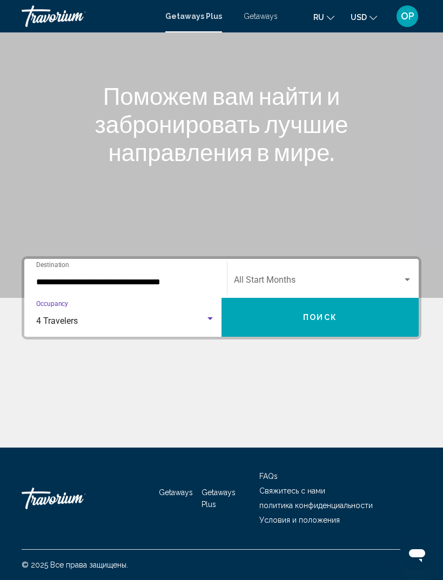
click at [403, 276] on div "Search widget" at bounding box center [408, 280] width 10 height 9
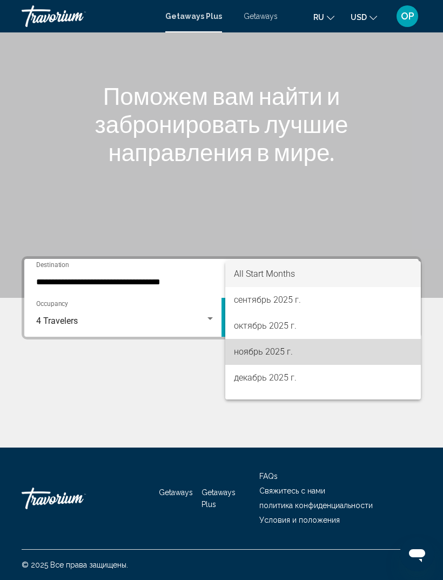
click at [248, 352] on span "ноябрь 2025 г." at bounding box center [323, 352] width 178 height 26
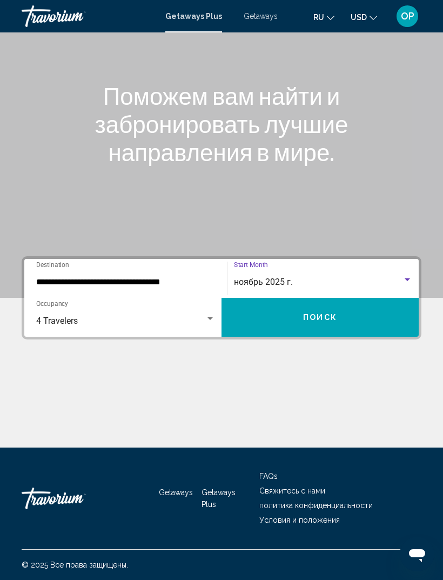
click at [352, 313] on button "Поиск" at bounding box center [320, 317] width 197 height 39
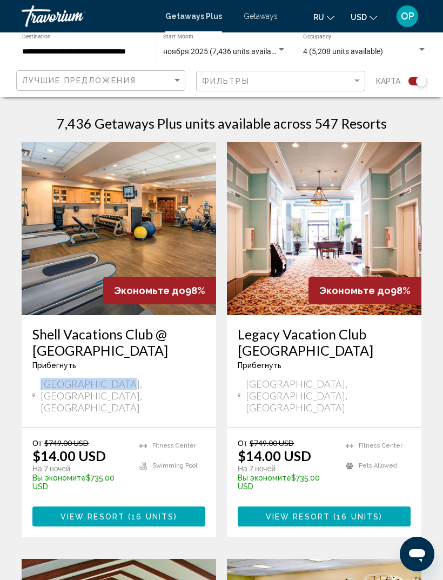
scroll to position [230, 0]
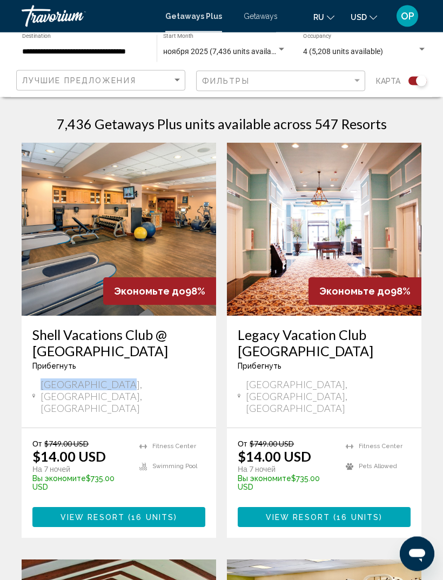
click at [55, 306] on img "Main content" at bounding box center [119, 229] width 195 height 173
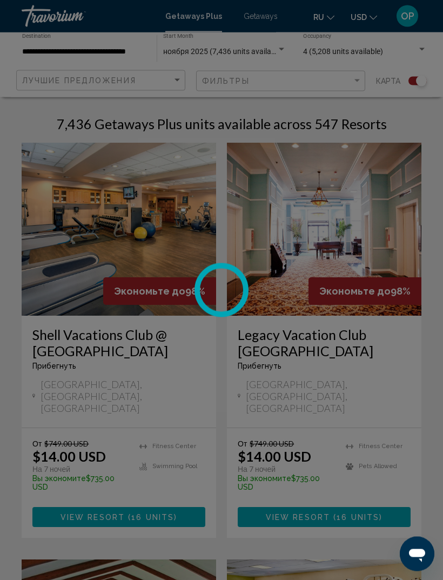
scroll to position [230, 0]
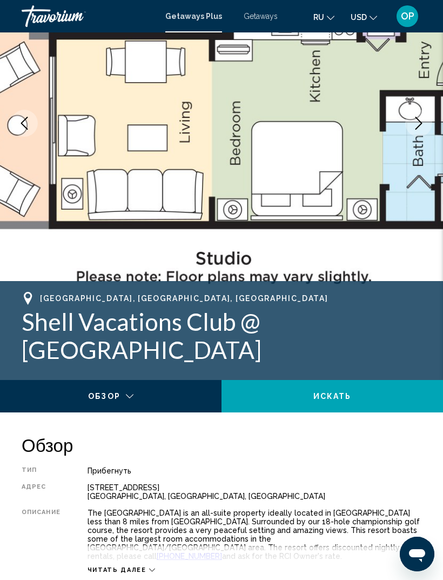
scroll to position [165, 0]
click at [84, 304] on div "[GEOGRAPHIC_DATA], [GEOGRAPHIC_DATA], [GEOGRAPHIC_DATA]" at bounding box center [222, 299] width 400 height 13
copy h1 "Shell Vacations Club @ [GEOGRAPHIC_DATA]"
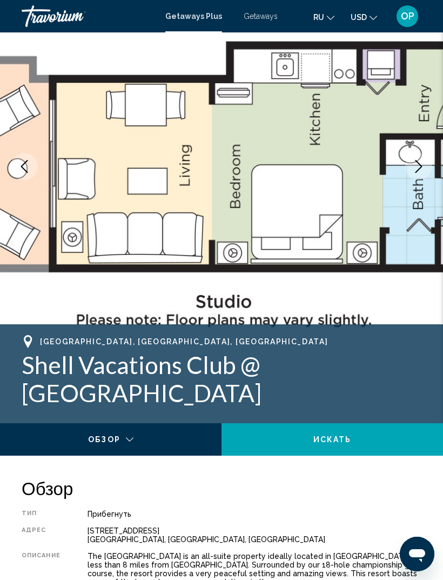
scroll to position [0, 0]
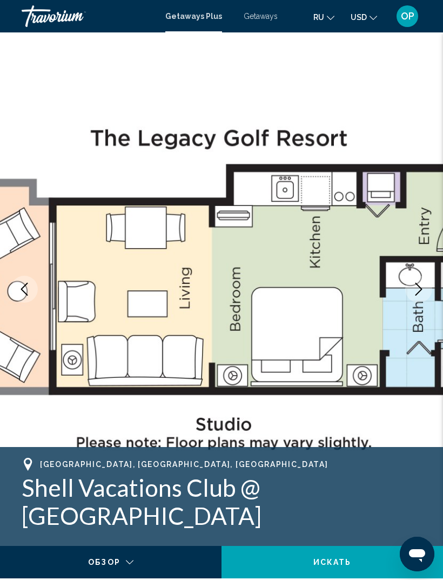
click at [248, 20] on span "Getaways" at bounding box center [261, 16] width 34 height 9
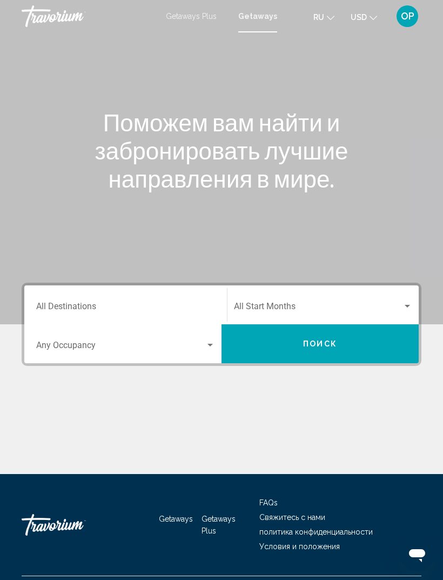
click at [59, 304] on input "Destination All Destinations" at bounding box center [125, 309] width 179 height 10
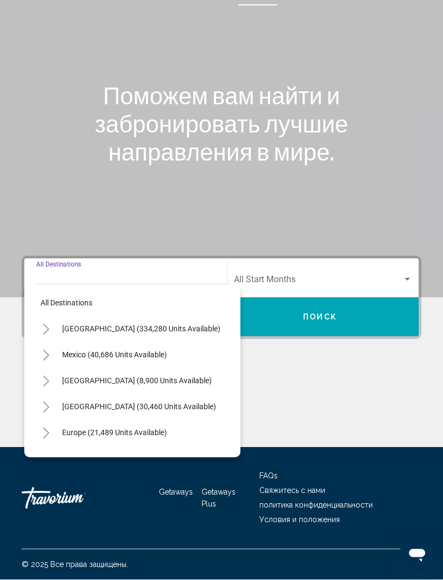
scroll to position [35, 0]
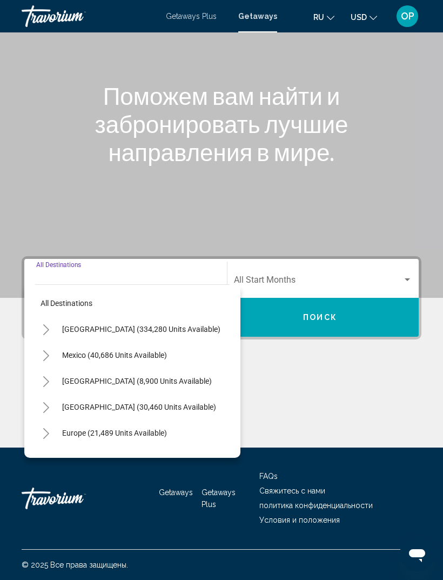
click at [92, 325] on span "[GEOGRAPHIC_DATA] (334,280 units available)" at bounding box center [141, 329] width 158 height 9
type input "**********"
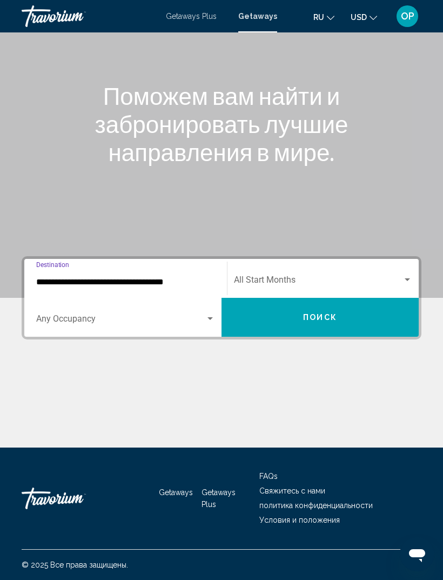
click at [206, 315] on div "Search widget" at bounding box center [211, 319] width 10 height 9
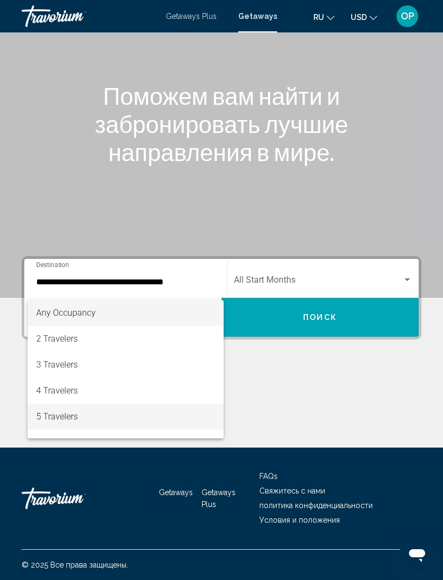
click at [51, 419] on span "5 Travelers" at bounding box center [125, 417] width 179 height 26
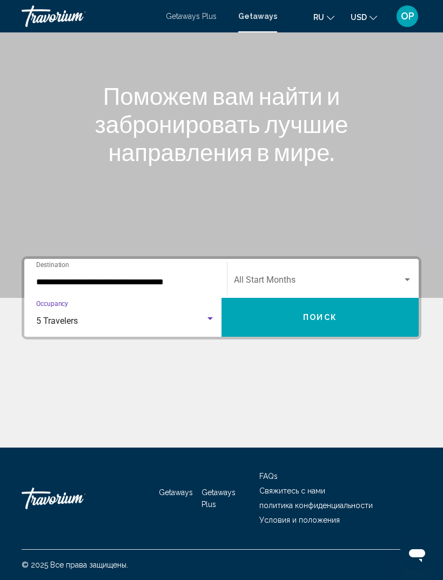
click at [411, 276] on div "Search widget" at bounding box center [408, 280] width 10 height 9
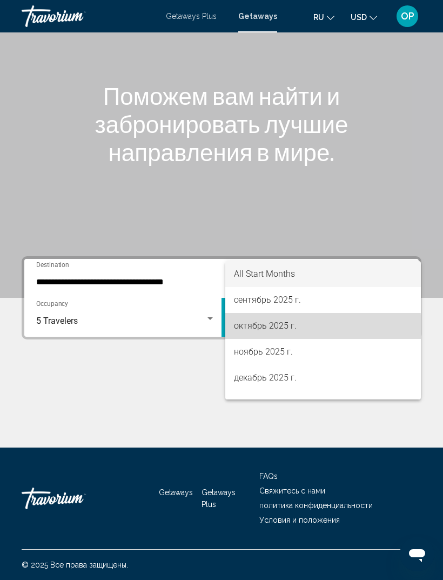
click at [255, 328] on span "октябрь 2025 г." at bounding box center [323, 326] width 178 height 26
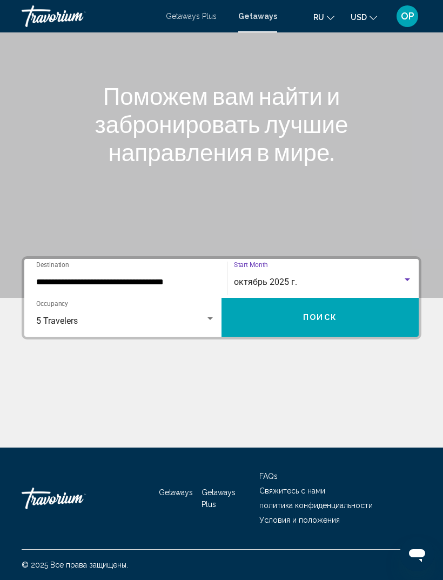
click at [330, 314] on span "Поиск" at bounding box center [320, 318] width 34 height 9
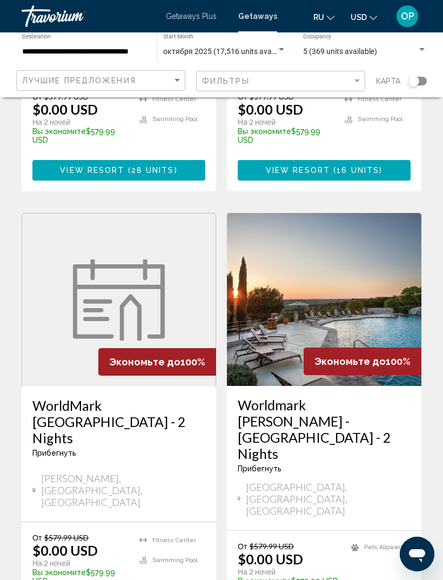
scroll to position [2075, 0]
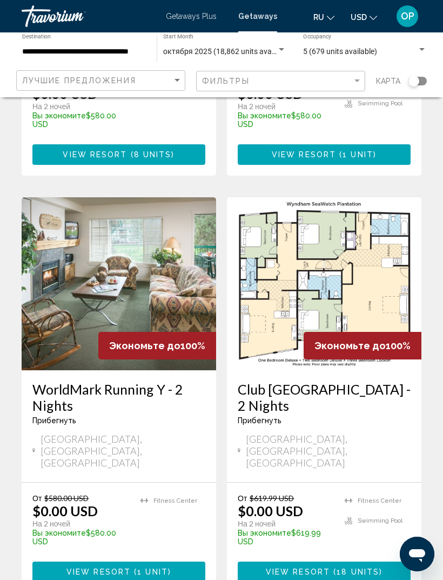
scroll to position [2076, 0]
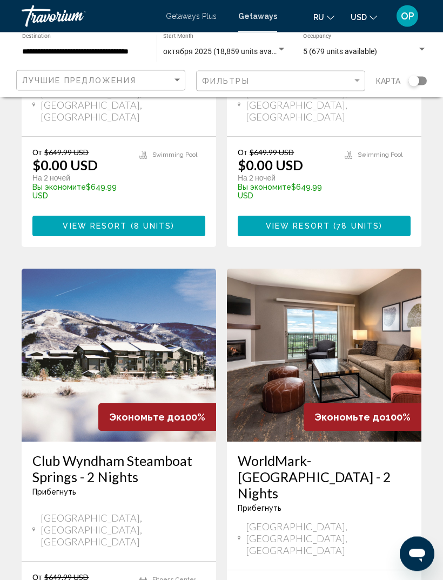
scroll to position [2068, 0]
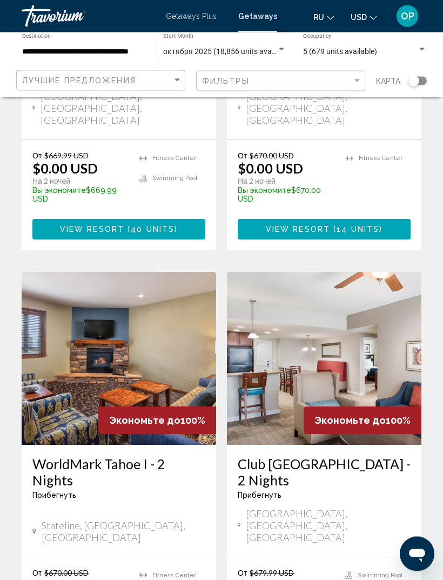
scroll to position [2084, 0]
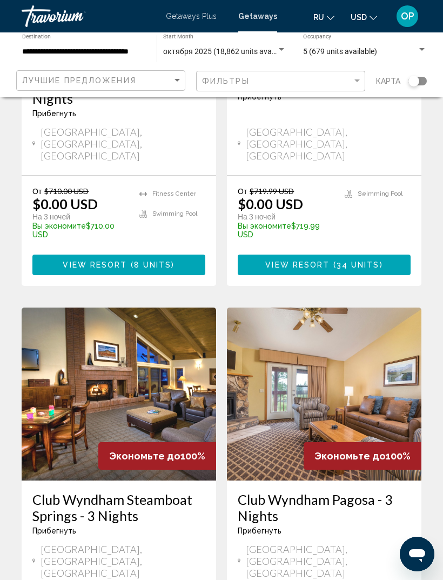
scroll to position [2069, 0]
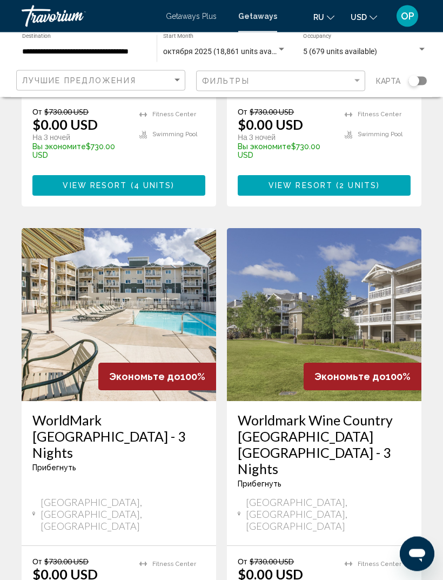
scroll to position [2070, 0]
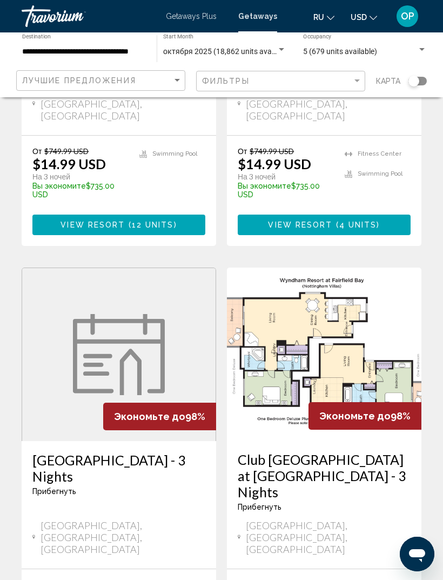
scroll to position [2076, 0]
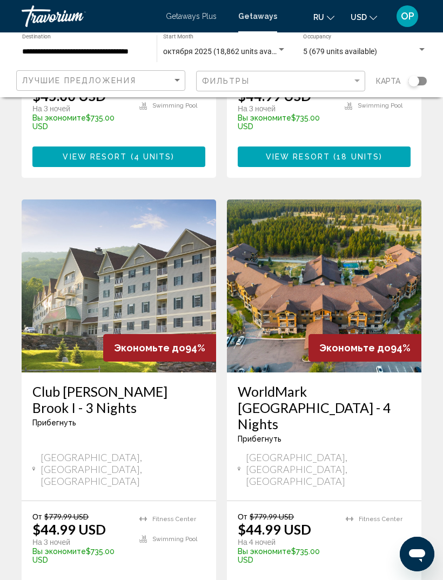
scroll to position [2076, 0]
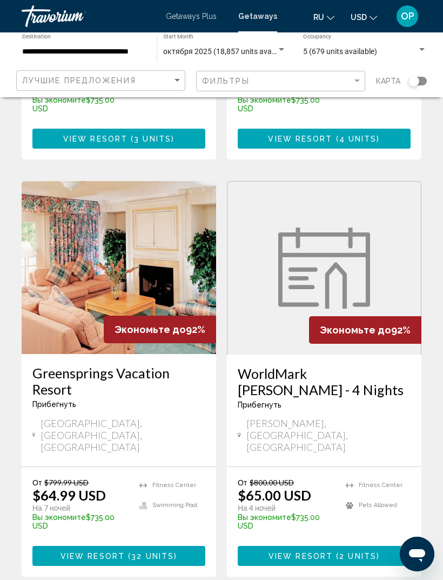
scroll to position [1253, 0]
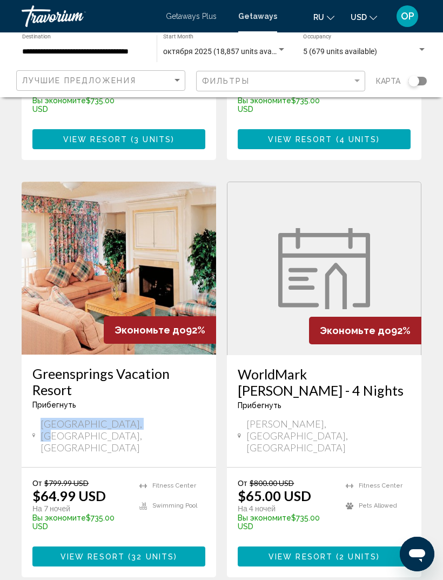
click at [196, 479] on ul "Fitness Center Swimming Pool" at bounding box center [173, 509] width 66 height 60
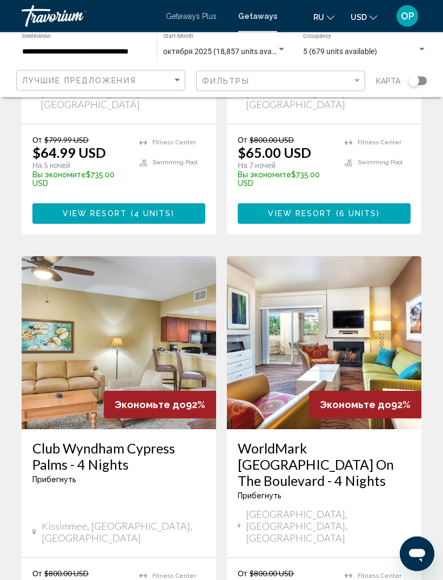
scroll to position [2013, 0]
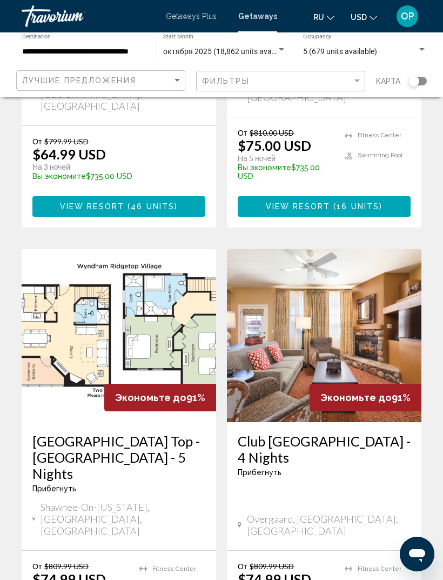
scroll to position [2060, 0]
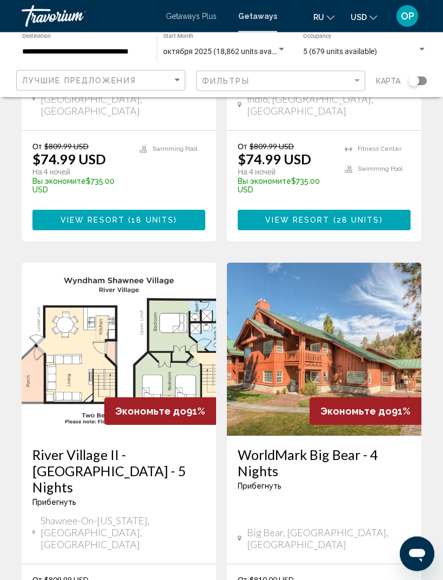
scroll to position [2043, 0]
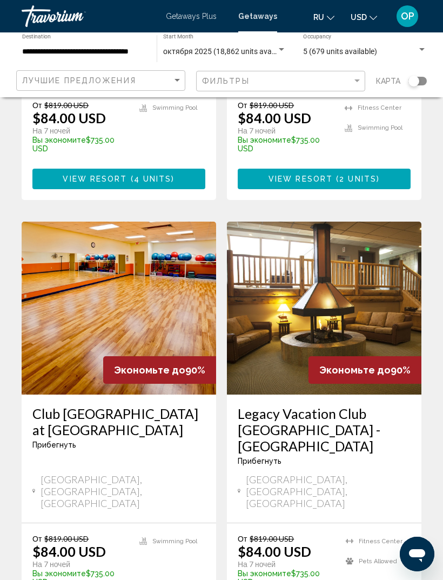
scroll to position [2035, 0]
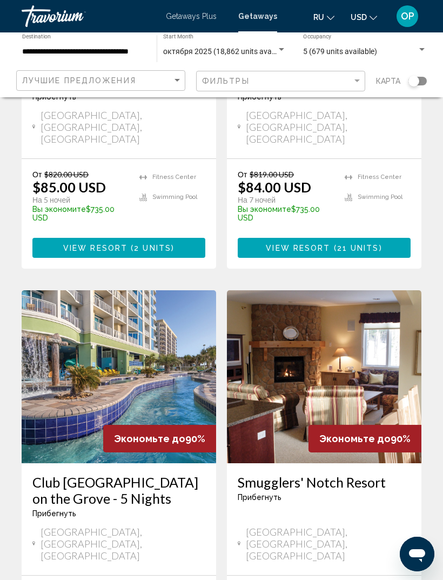
scroll to position [1545, 0]
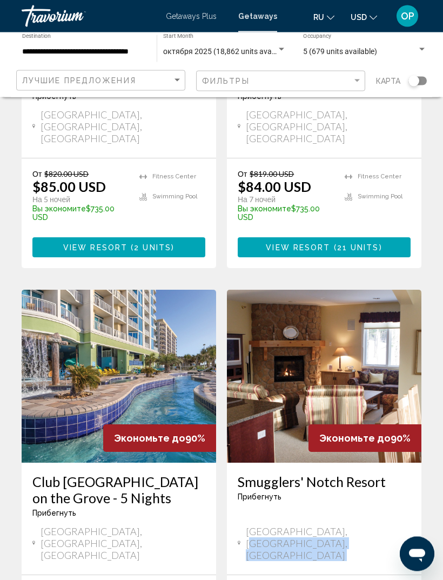
click at [373, 526] on div "[GEOGRAPHIC_DATA], [GEOGRAPHIC_DATA], [GEOGRAPHIC_DATA]" at bounding box center [324, 544] width 173 height 36
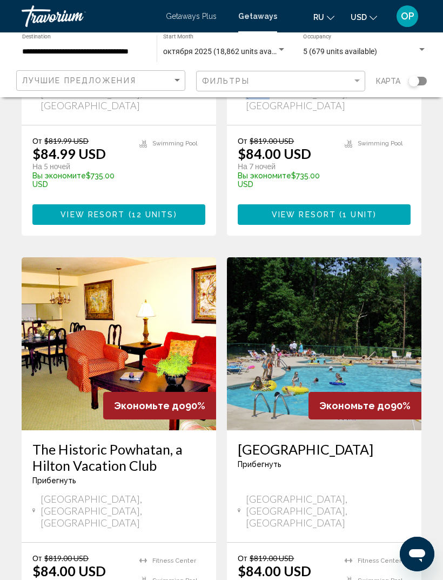
scroll to position [2050, 0]
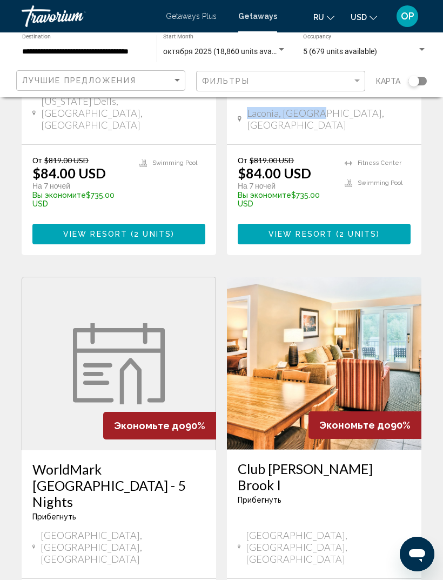
scroll to position [2011, 0]
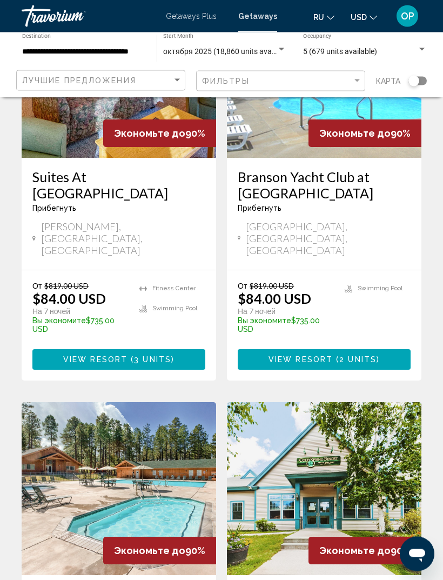
scroll to position [1830, 0]
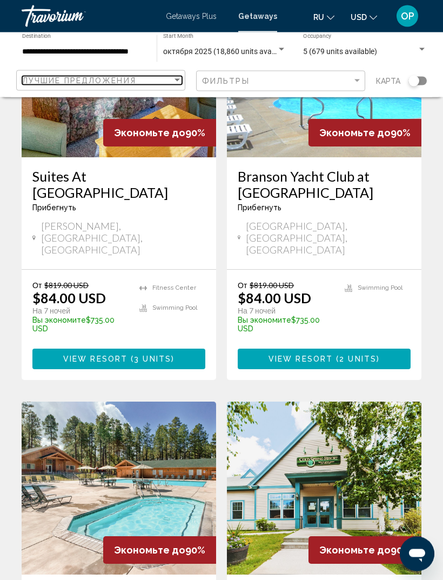
click at [177, 81] on div "Sort by" at bounding box center [177, 80] width 5 height 3
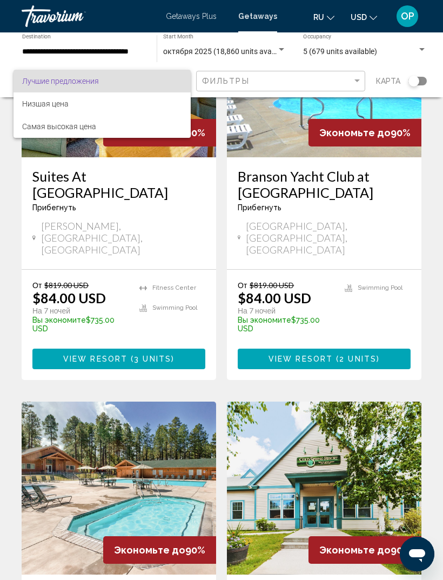
click at [357, 88] on div at bounding box center [221, 290] width 443 height 580
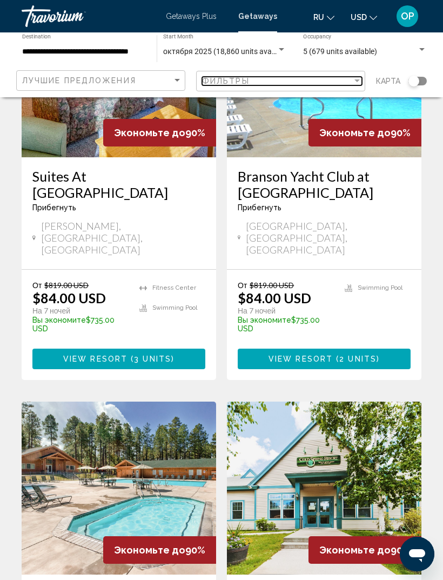
click at [356, 80] on div "Filter" at bounding box center [357, 81] width 5 height 3
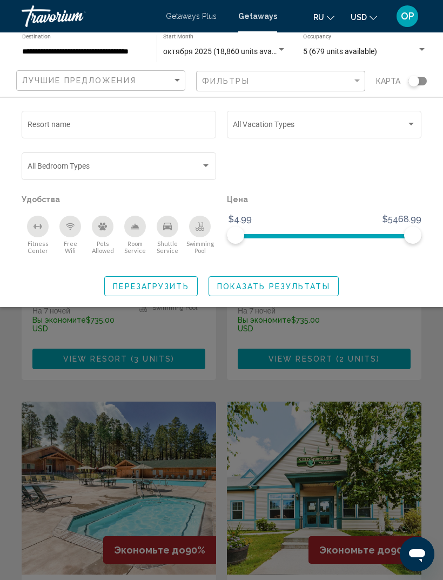
click at [85, 128] on input "Resort name" at bounding box center [119, 126] width 183 height 9
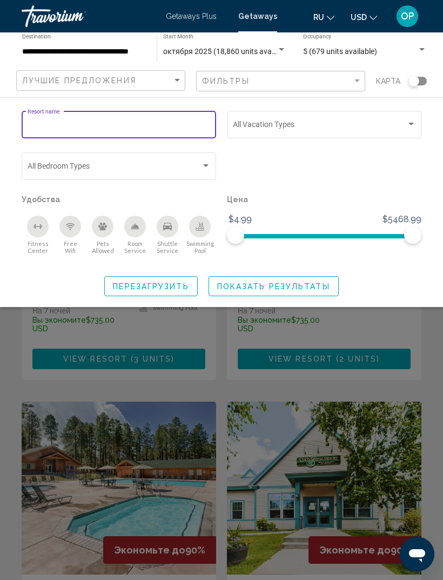
scroll to position [1830, 0]
click at [68, 120] on div "Resort name" at bounding box center [119, 124] width 183 height 30
click at [335, 351] on div "Search widget" at bounding box center [221, 371] width 443 height 418
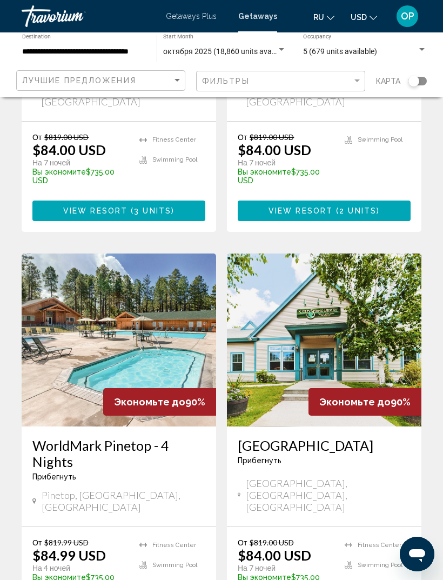
scroll to position [2027, 0]
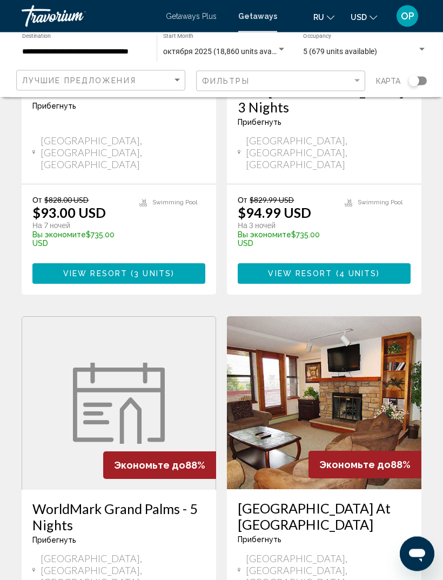
scroll to position [1952, 0]
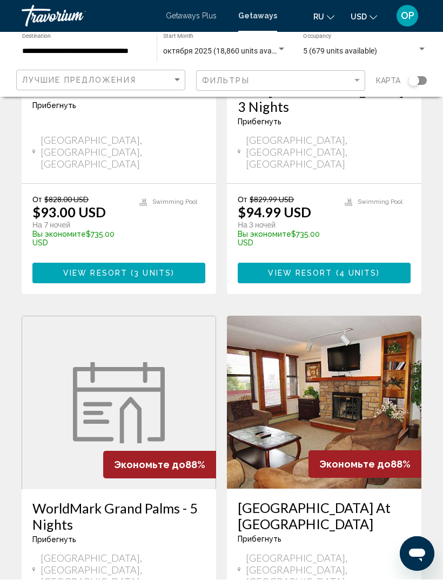
click at [256, 553] on span "[GEOGRAPHIC_DATA], [GEOGRAPHIC_DATA], [GEOGRAPHIC_DATA]" at bounding box center [328, 571] width 165 height 36
copy span "[GEOGRAPHIC_DATA], [GEOGRAPHIC_DATA], [GEOGRAPHIC_DATA]"
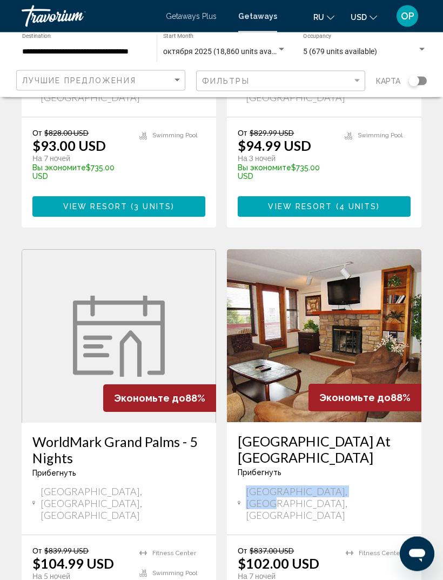
scroll to position [2068, 0]
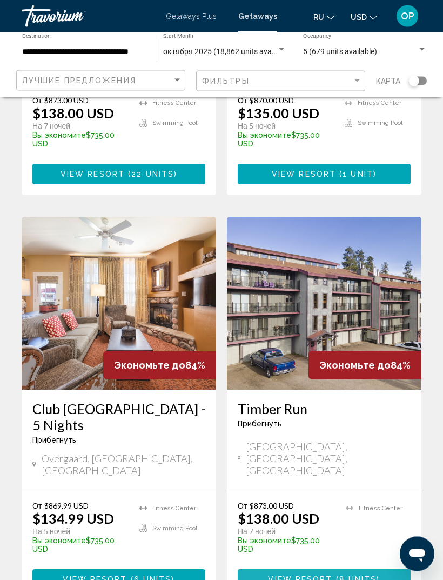
scroll to position [2050, 0]
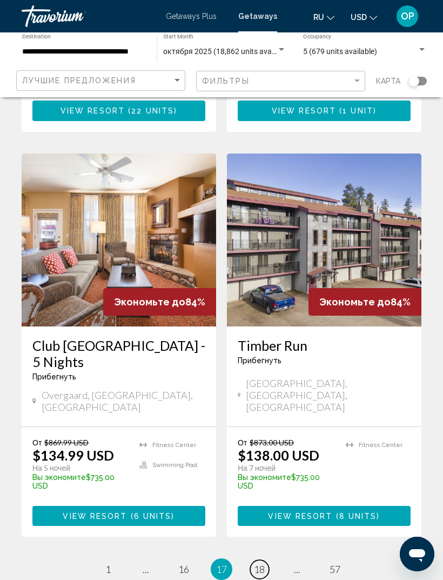
click at [258, 564] on span "18" at bounding box center [259, 570] width 11 height 12
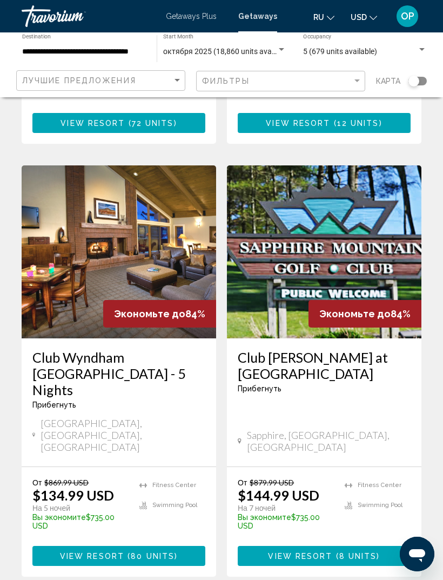
scroll to position [1239, 0]
click at [189, 21] on span "Getaways Plus" at bounding box center [191, 16] width 51 height 9
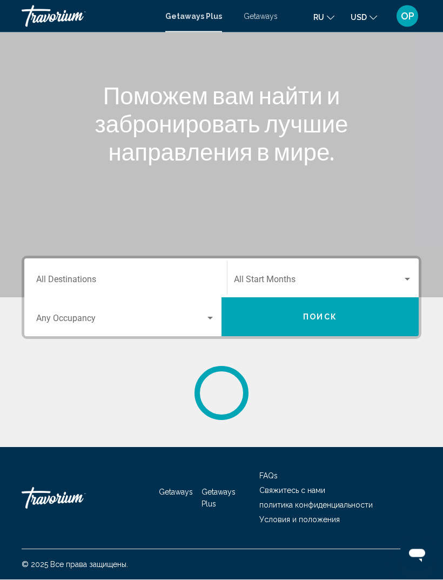
scroll to position [35, 0]
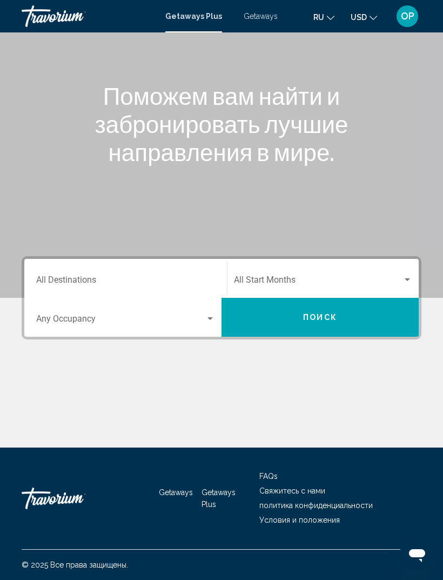
click at [61, 277] on input "Destination All Destinations" at bounding box center [125, 282] width 179 height 10
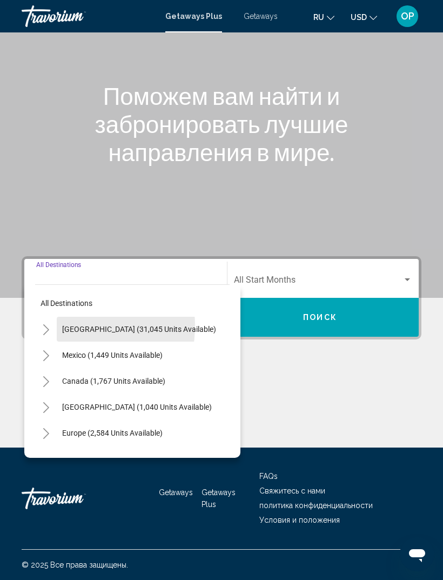
click at [57, 318] on button "[GEOGRAPHIC_DATA] (31,045 units available)" at bounding box center [139, 329] width 165 height 25
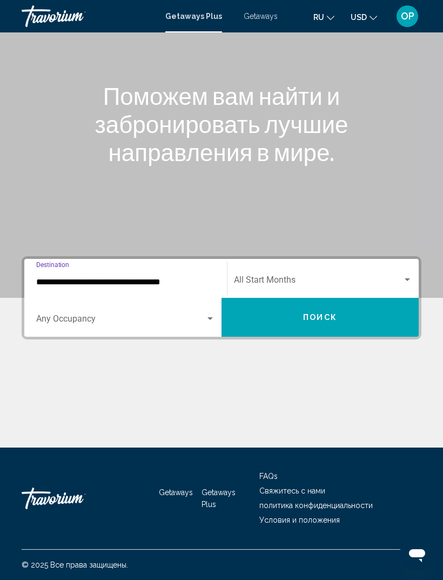
click at [47, 316] on span "Search widget" at bounding box center [120, 321] width 169 height 10
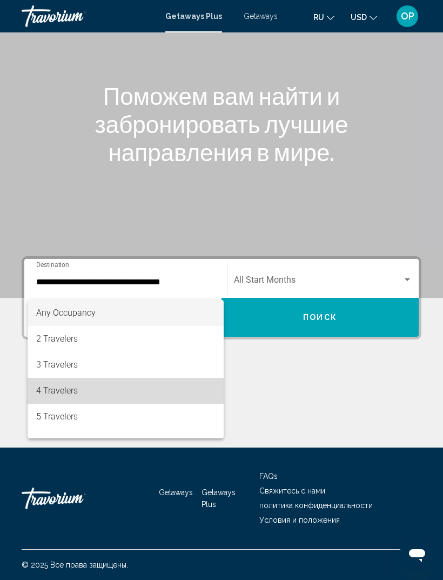
click at [59, 390] on span "4 Travelers" at bounding box center [125, 391] width 179 height 26
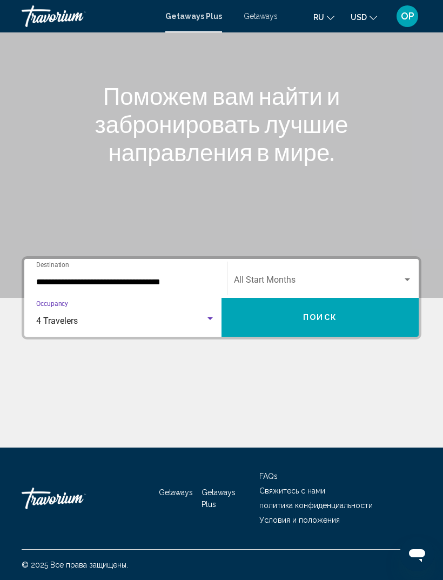
click at [39, 262] on div "**********" at bounding box center [125, 279] width 179 height 34
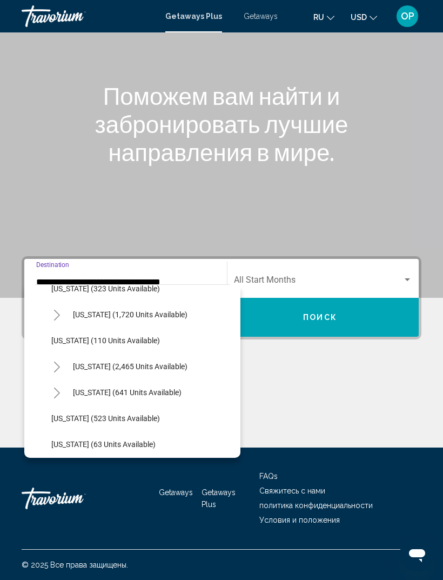
scroll to position [481, 0]
click at [68, 337] on span "[US_STATE] (110 units available)" at bounding box center [105, 341] width 109 height 9
type input "**********"
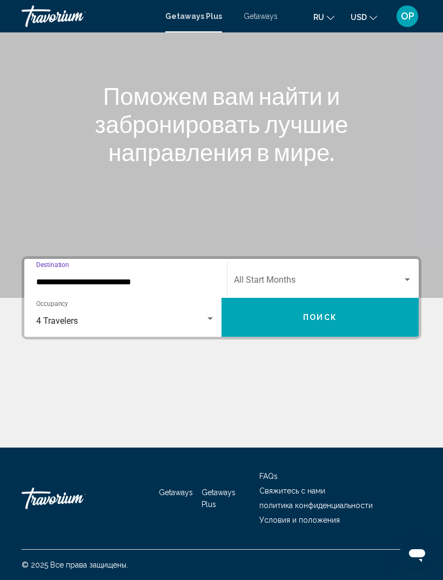
click at [408, 276] on div "Search widget" at bounding box center [408, 280] width 10 height 9
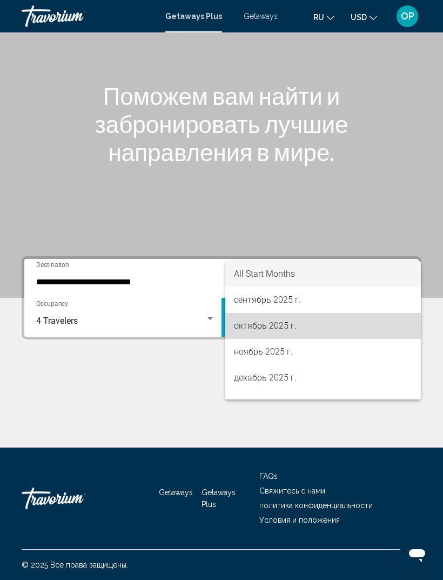
click at [258, 327] on span "октябрь 2025 г." at bounding box center [323, 326] width 178 height 26
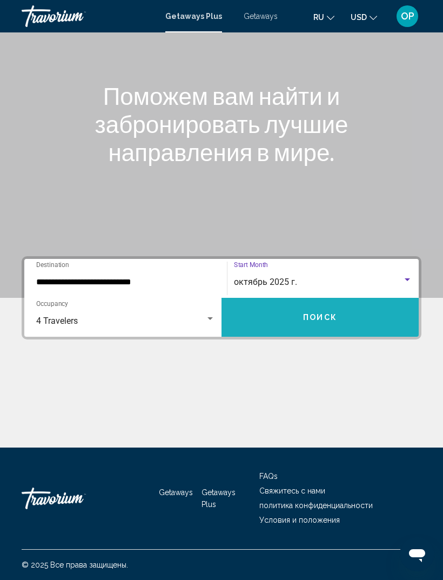
click at [325, 314] on span "Поиск" at bounding box center [320, 318] width 34 height 9
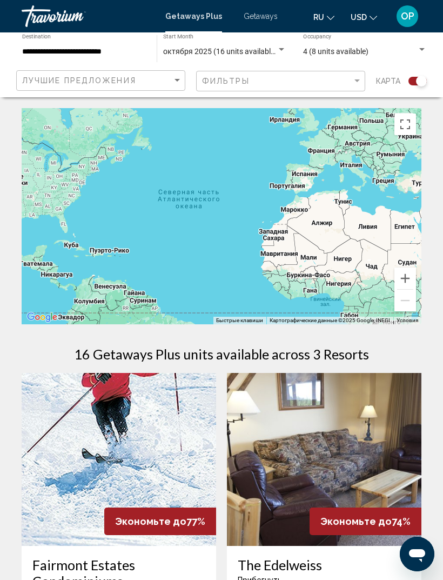
click at [262, 21] on span "Getaways" at bounding box center [261, 16] width 34 height 9
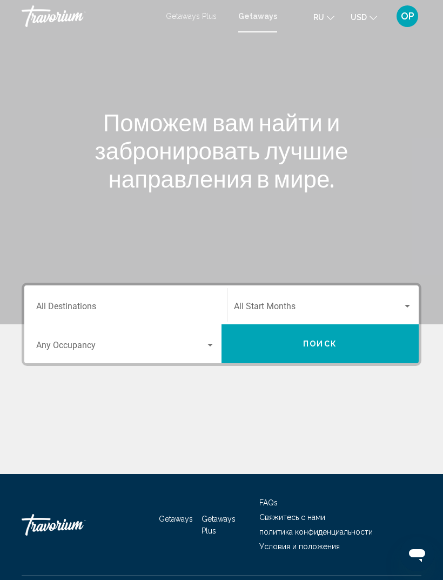
click at [191, 19] on span "Getaways Plus" at bounding box center [191, 16] width 51 height 9
click at [41, 301] on div "Destination All Destinations" at bounding box center [125, 305] width 179 height 34
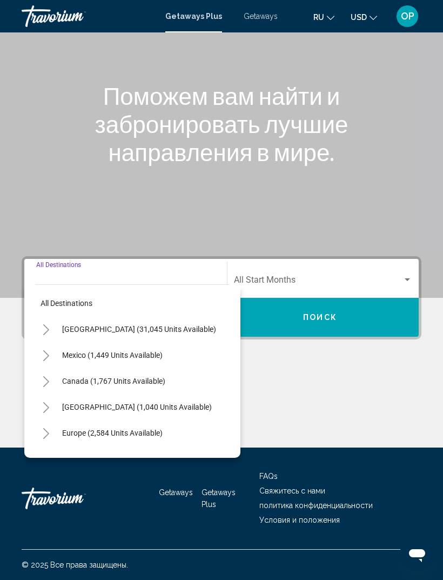
scroll to position [35, 0]
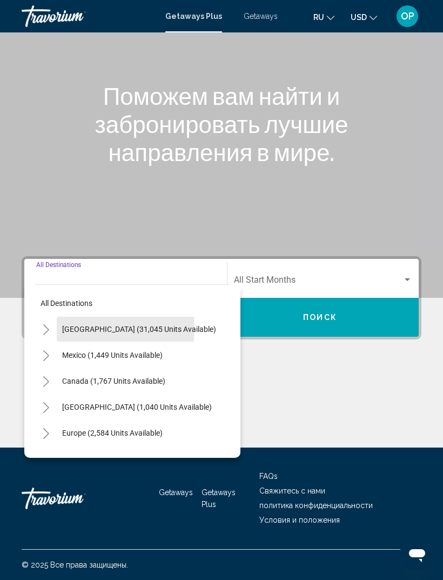
click at [69, 325] on span "[GEOGRAPHIC_DATA] (31,045 units available)" at bounding box center [139, 329] width 154 height 9
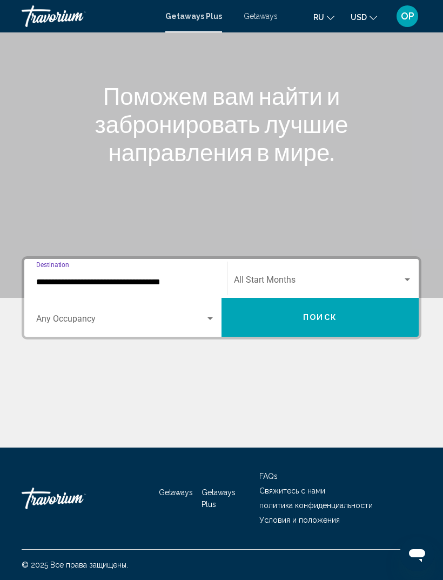
click at [48, 277] on input "**********" at bounding box center [125, 282] width 179 height 10
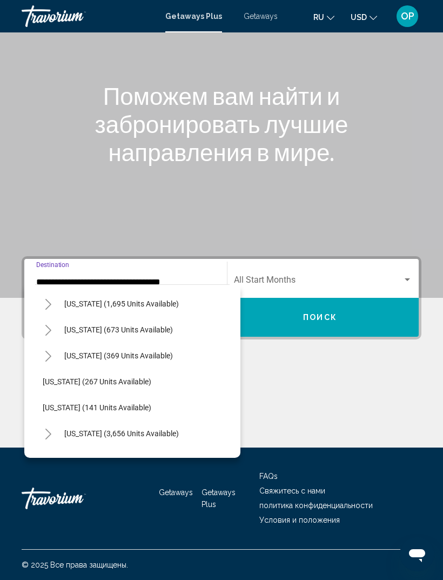
scroll to position [779, 9]
click at [69, 377] on span "[US_STATE] (267 units available)" at bounding box center [96, 381] width 109 height 9
type input "**********"
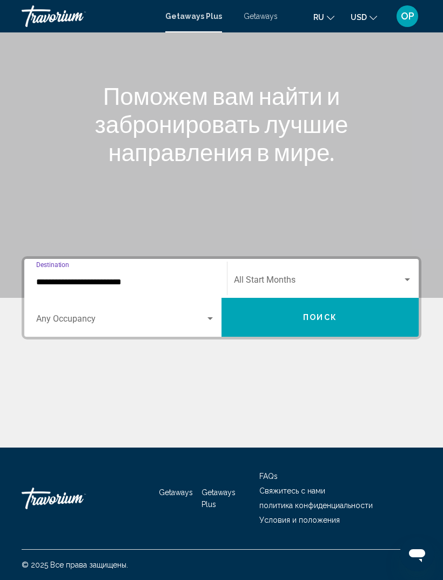
click at [49, 316] on span "Search widget" at bounding box center [120, 321] width 169 height 10
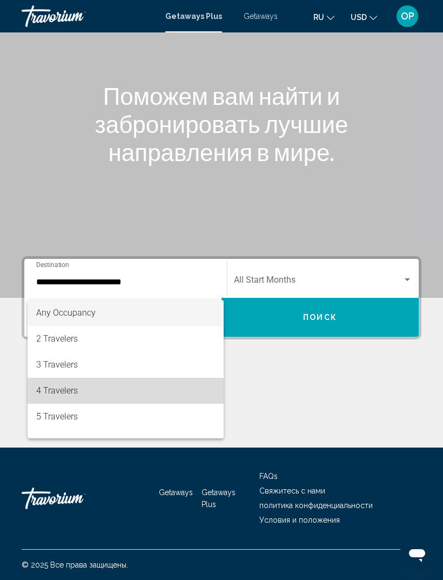
click at [49, 390] on span "4 Travelers" at bounding box center [125, 391] width 179 height 26
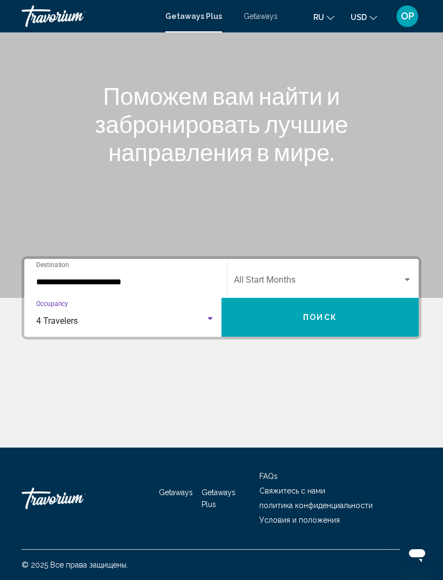
click at [410, 279] on div "Search widget" at bounding box center [407, 280] width 5 height 3
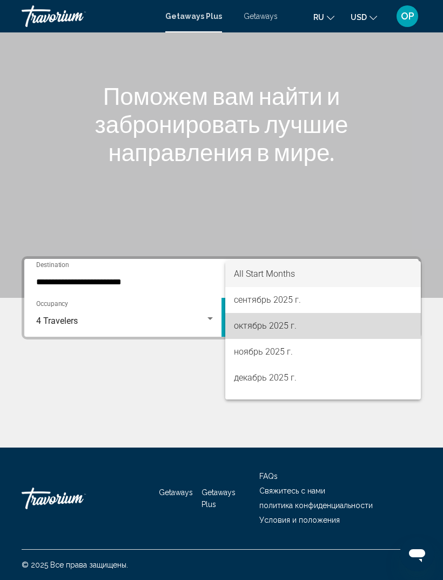
click at [261, 326] on span "октябрь 2025 г." at bounding box center [323, 326] width 178 height 26
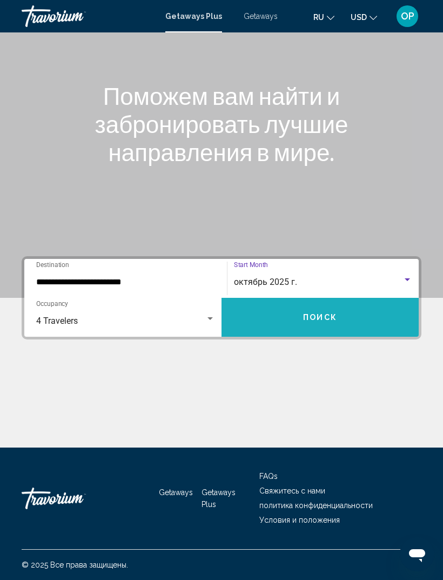
click at [323, 314] on span "Поиск" at bounding box center [320, 318] width 34 height 9
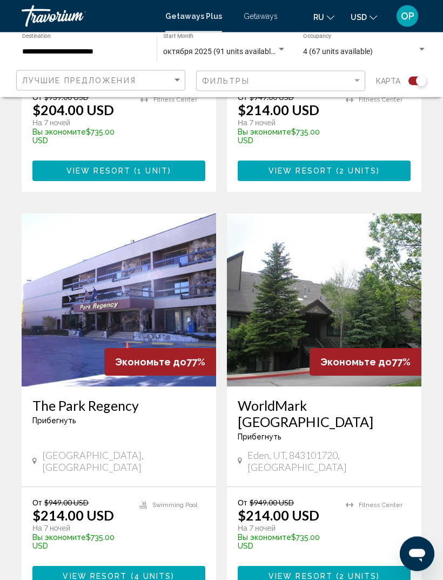
scroll to position [2178, 0]
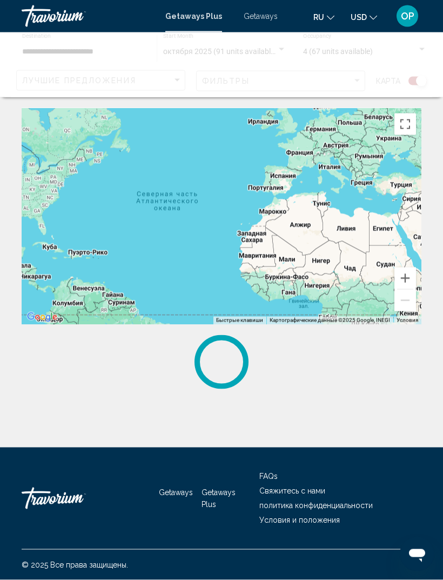
scroll to position [35, 0]
click at [170, 496] on span "Getaways" at bounding box center [176, 492] width 34 height 9
